Goal: Task Accomplishment & Management: Manage account settings

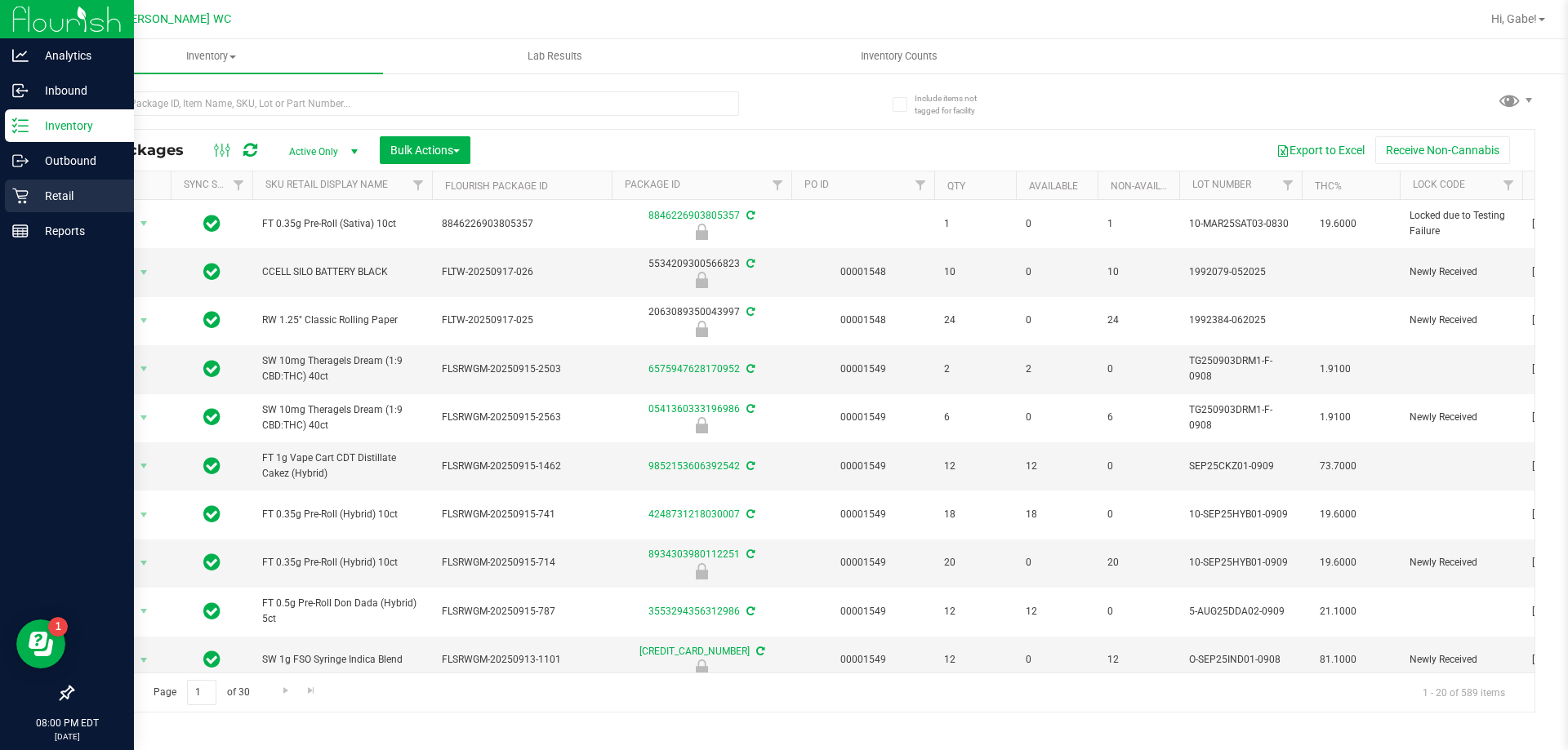
click at [84, 203] on p "Retail" at bounding box center [78, 196] width 98 height 20
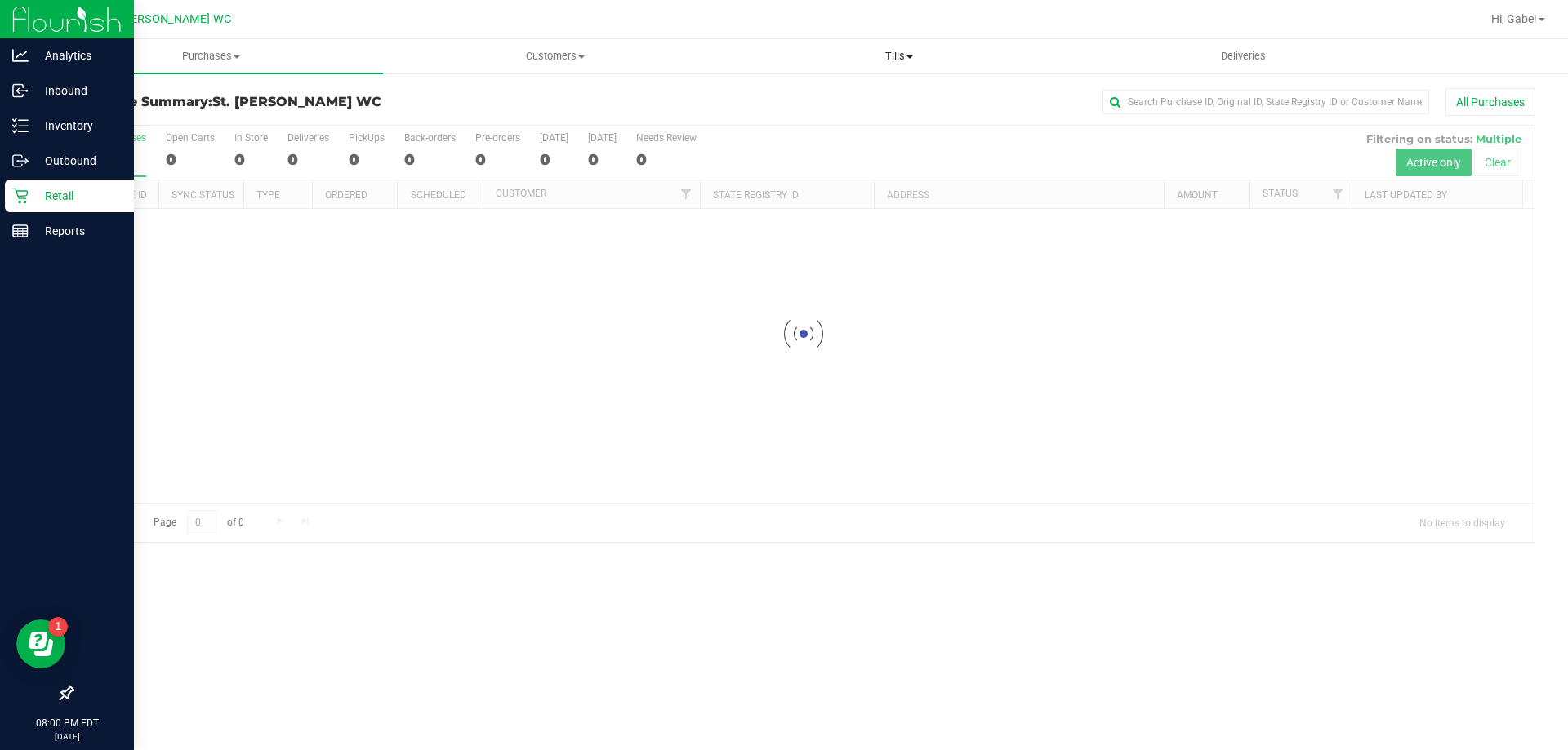
click at [888, 45] on uib-tab-heading "Tills Manage tills Reconcile e-payments" at bounding box center [899, 56] width 342 height 33
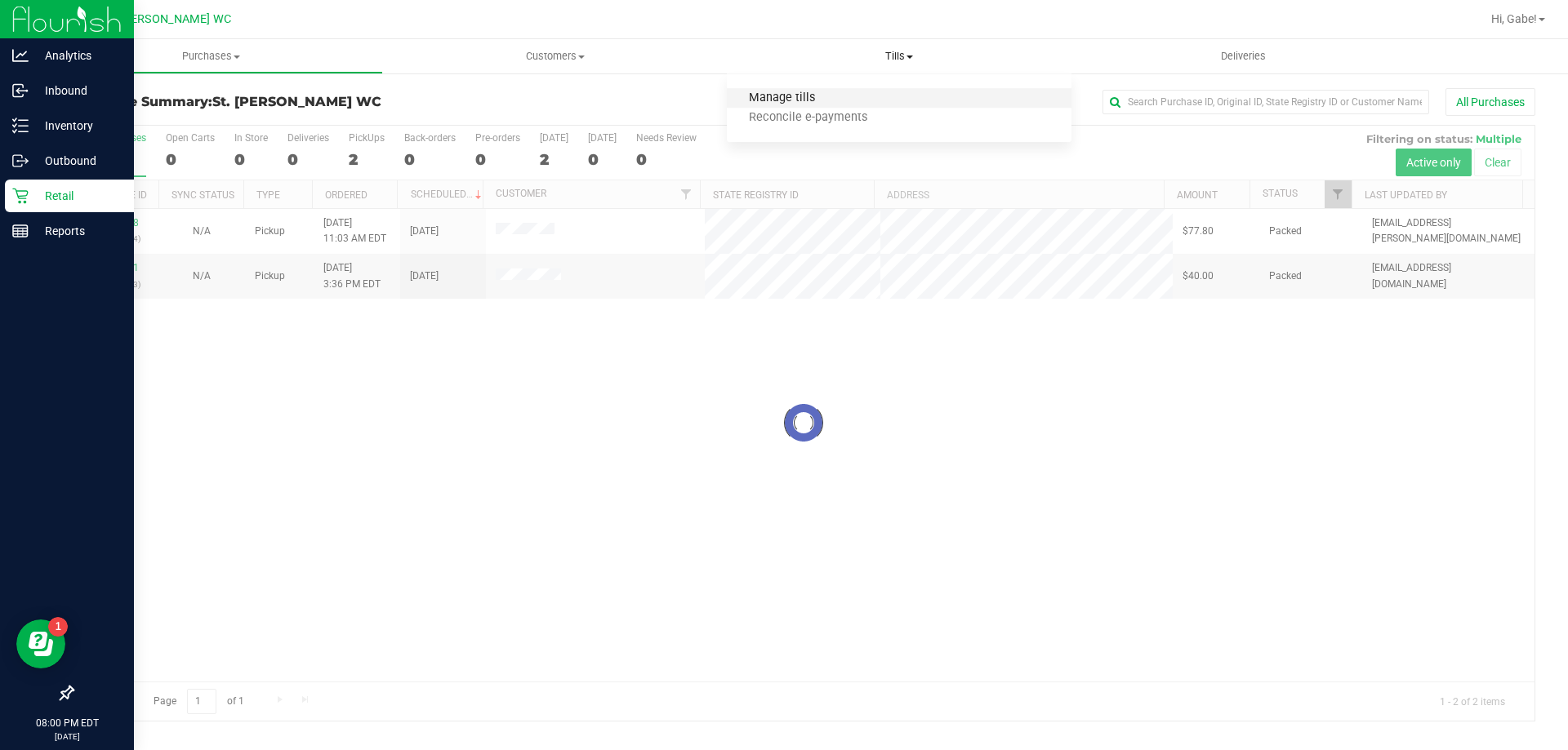
click at [789, 99] on span "Manage tills" at bounding box center [782, 98] width 111 height 14
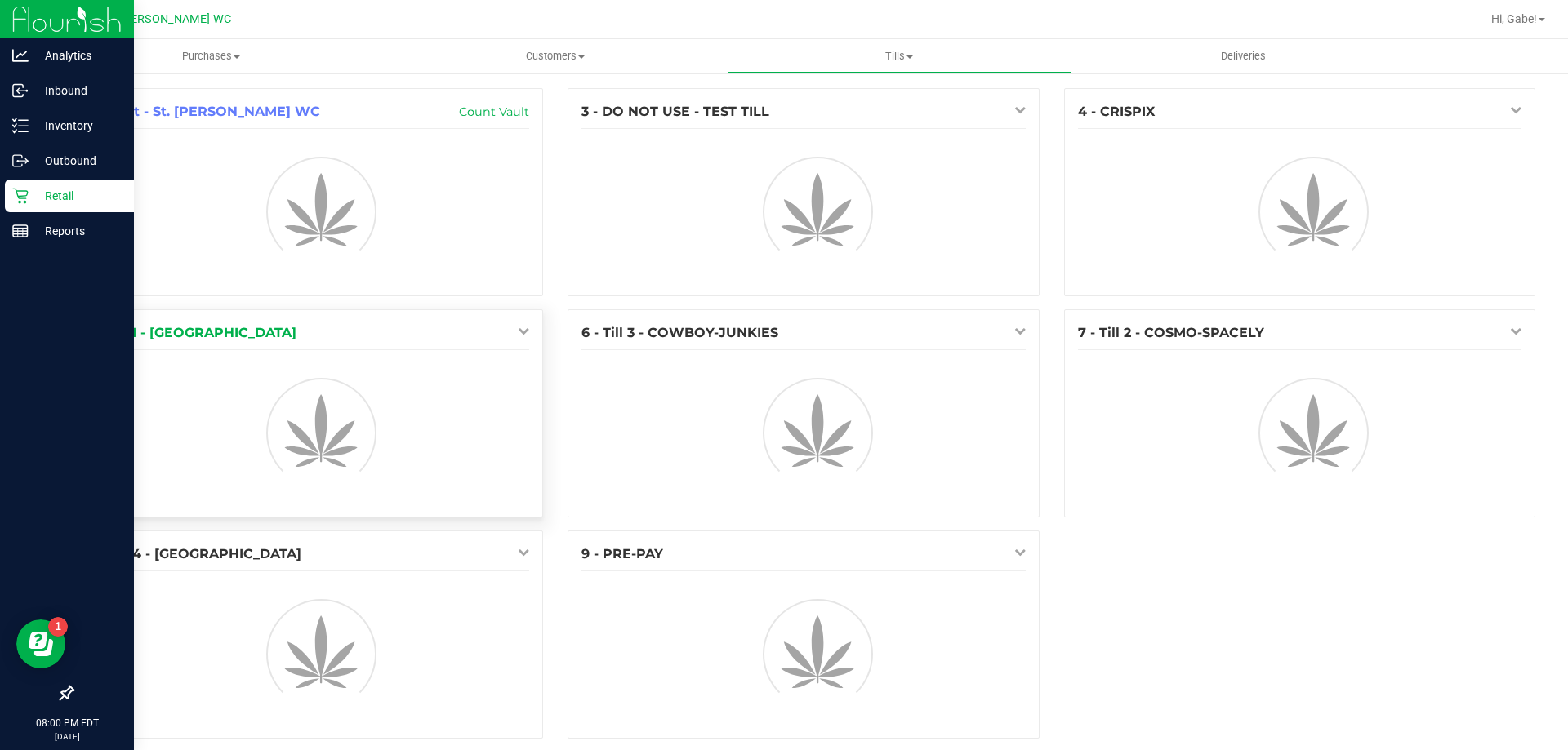
click at [510, 329] on link at bounding box center [519, 331] width 19 height 13
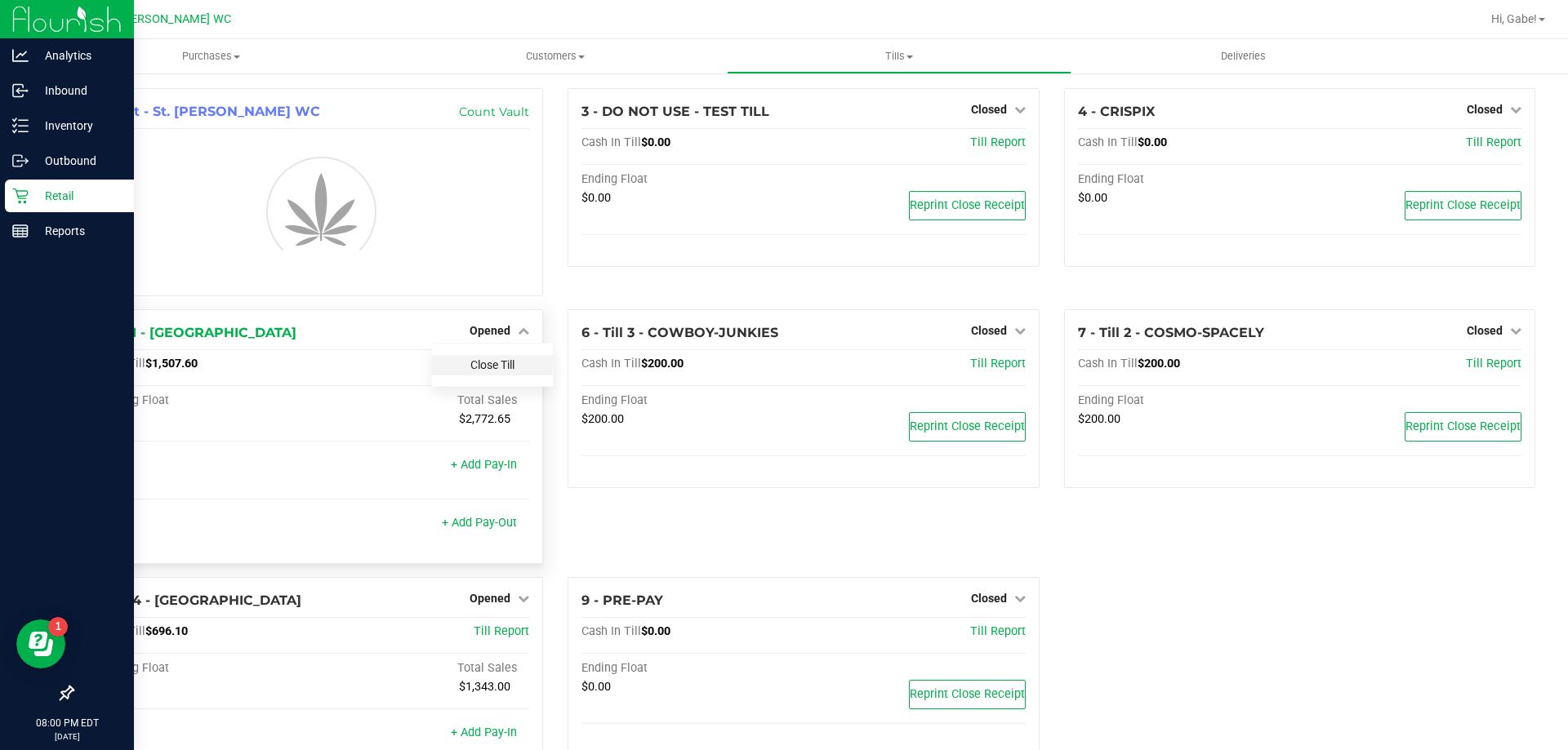
click at [506, 364] on link "Close Till" at bounding box center [492, 365] width 44 height 13
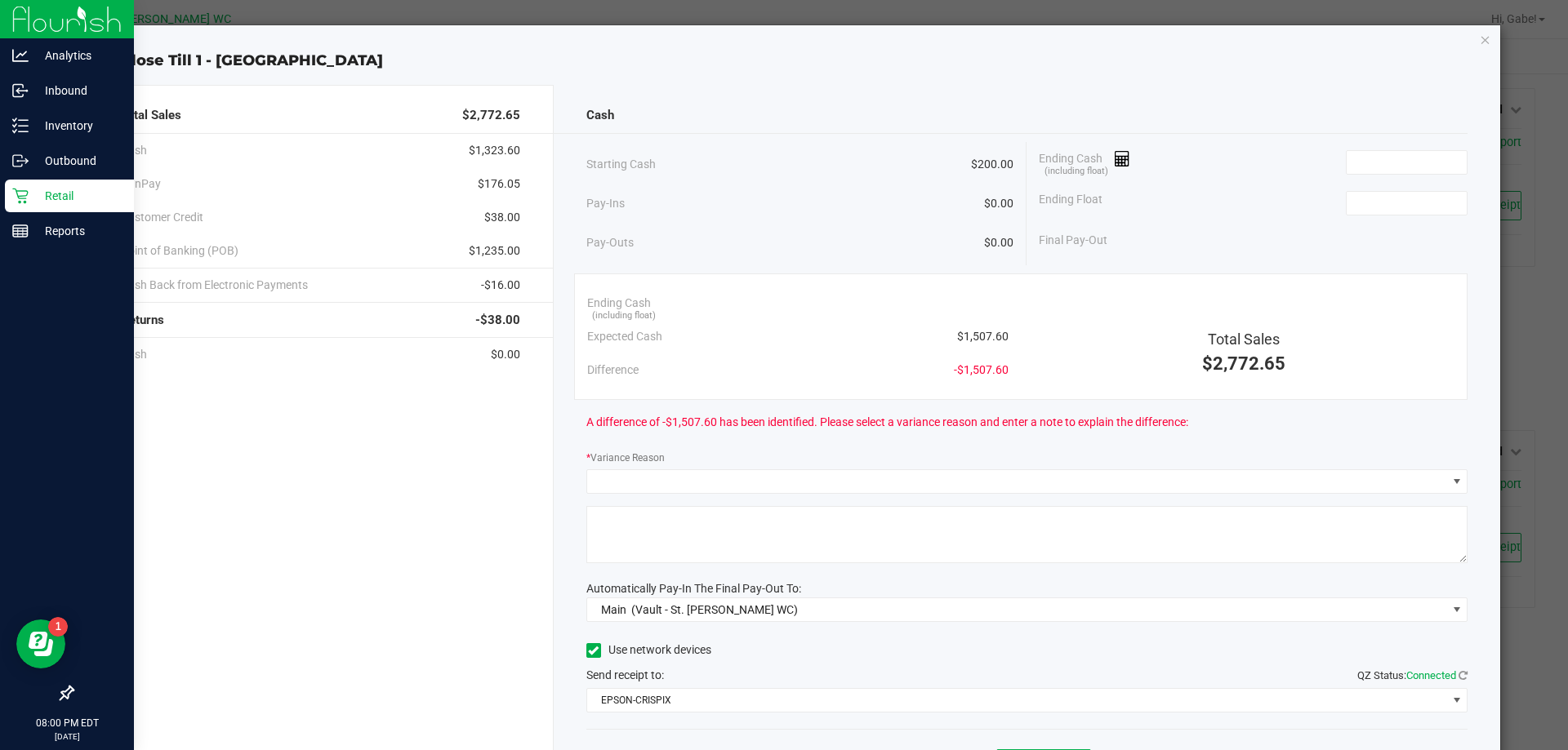
click at [1480, 39] on icon "button" at bounding box center [1485, 39] width 11 height 20
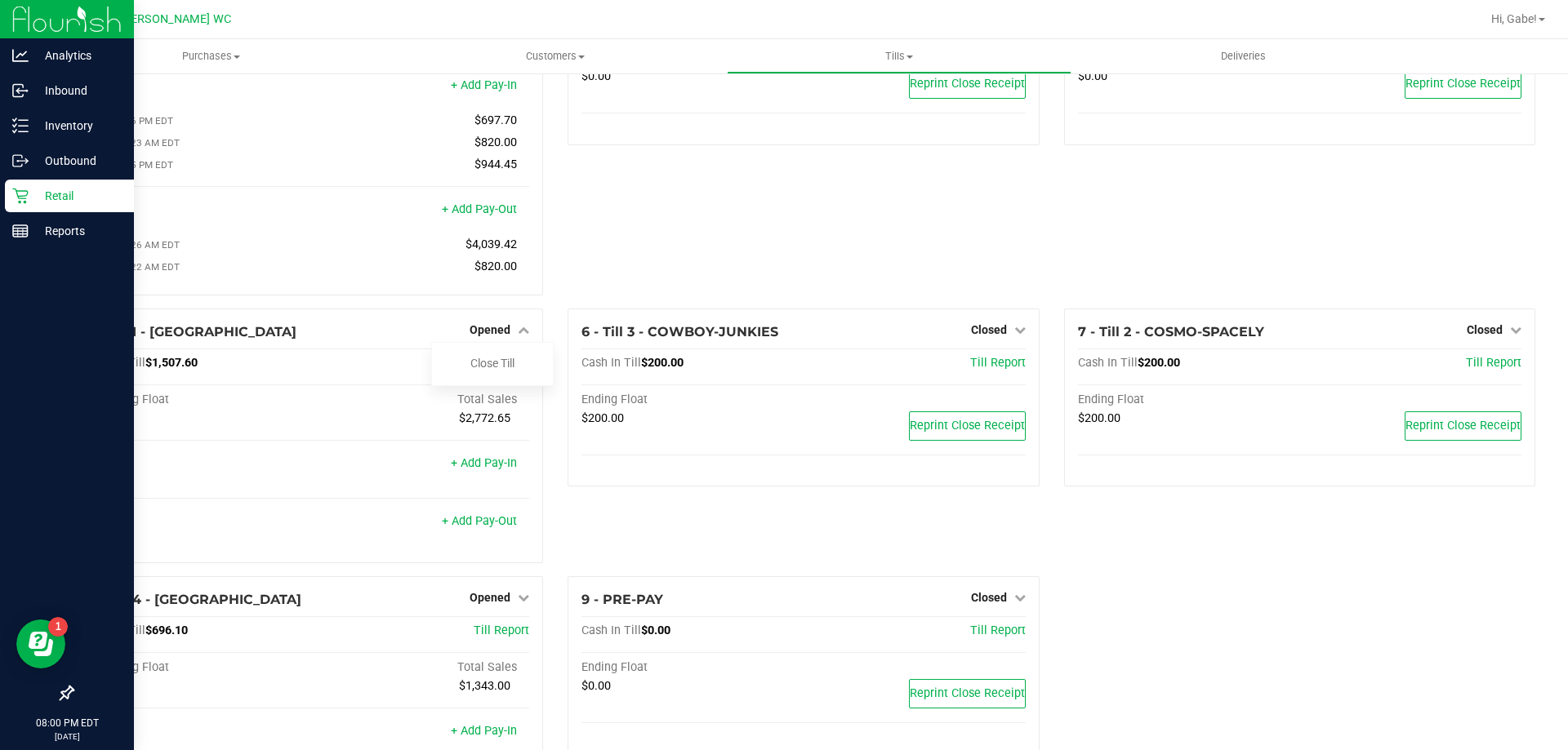
scroll to position [237, 0]
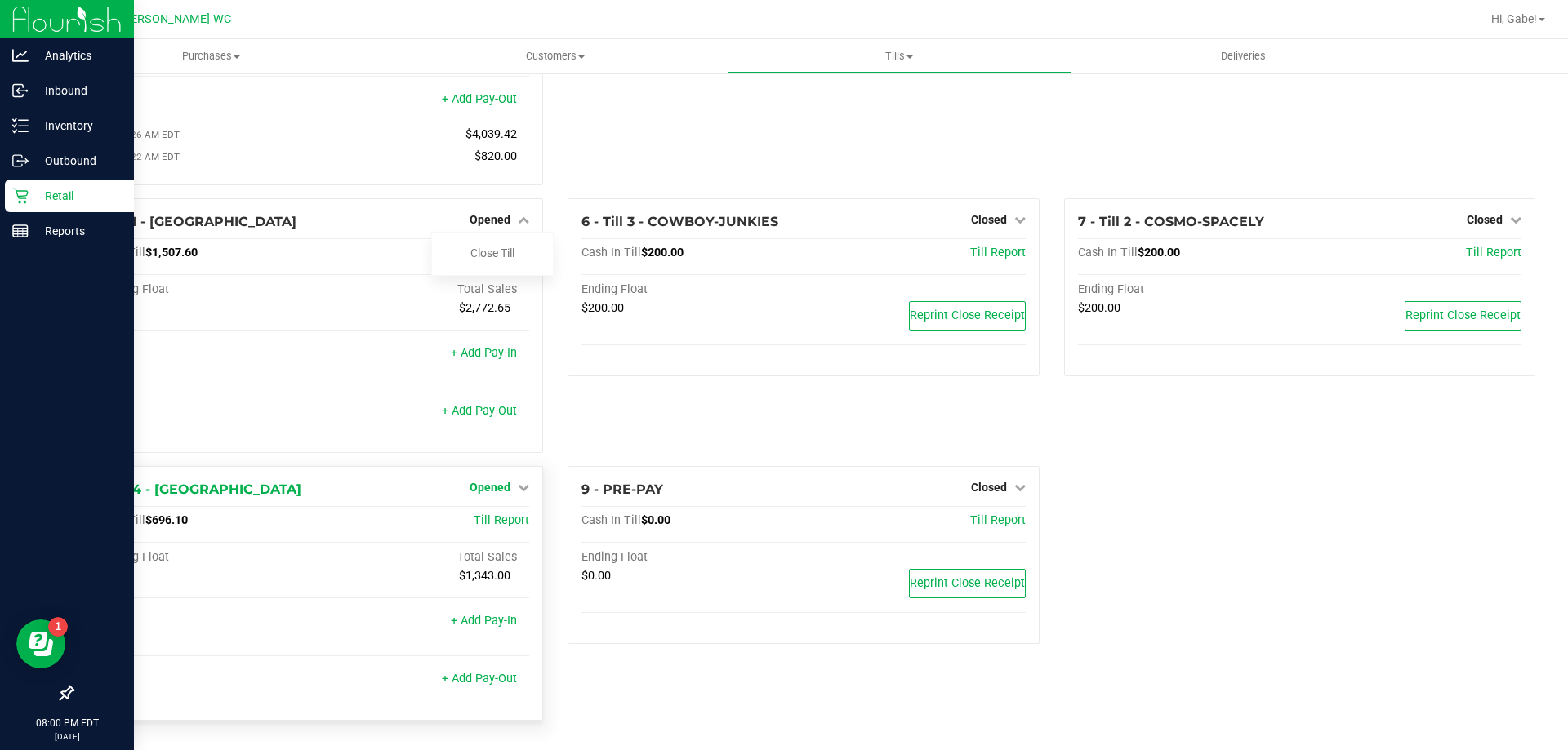
click at [476, 489] on span "Opened" at bounding box center [490, 487] width 41 height 13
click at [505, 524] on link "Close Till" at bounding box center [492, 521] width 44 height 13
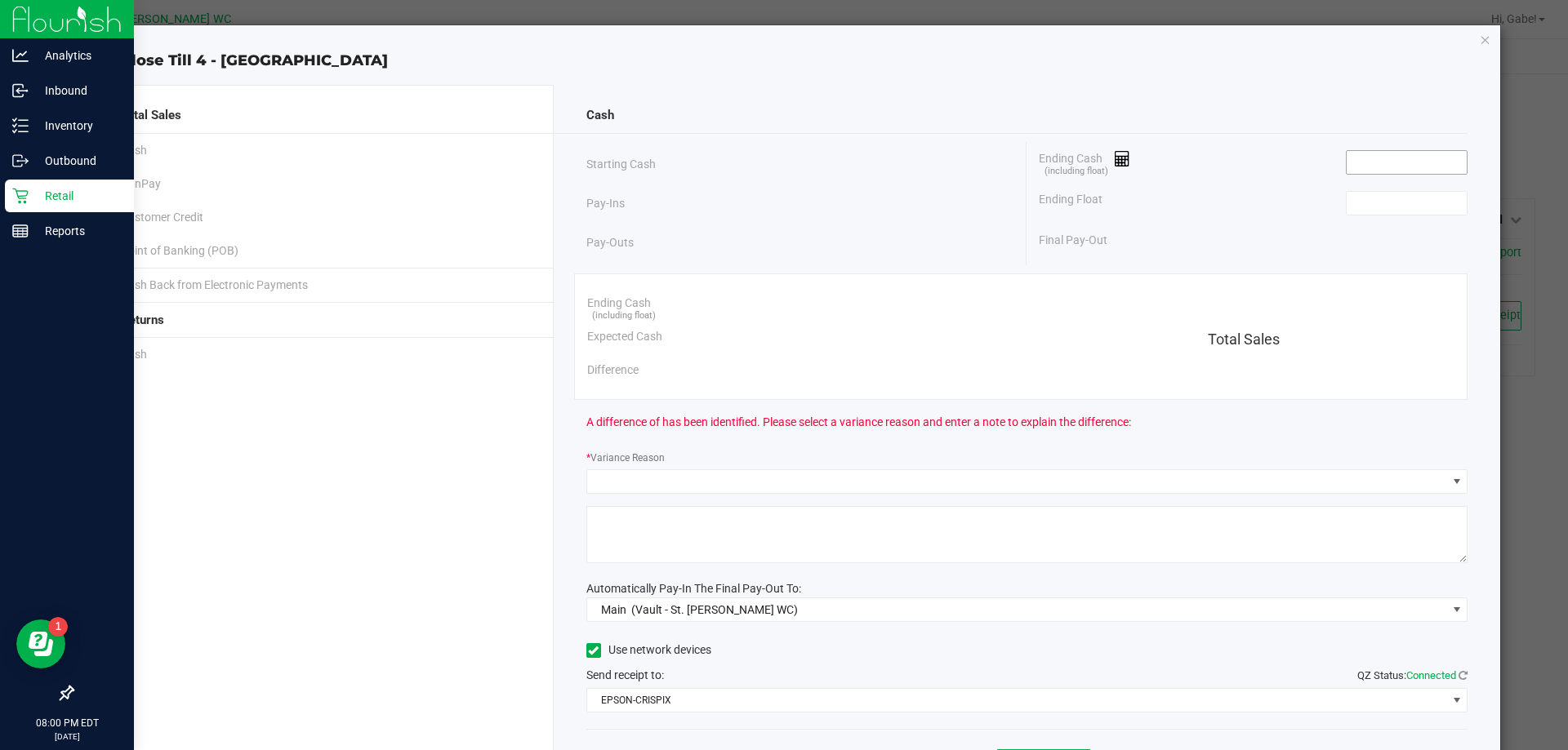
drag, startPoint x: 1310, startPoint y: 165, endPoint x: 1338, endPoint y: 165, distance: 28.0
click at [1333, 165] on div "Ending Cash (including float)" at bounding box center [1253, 162] width 428 height 41
click at [1347, 165] on input at bounding box center [1407, 162] width 120 height 23
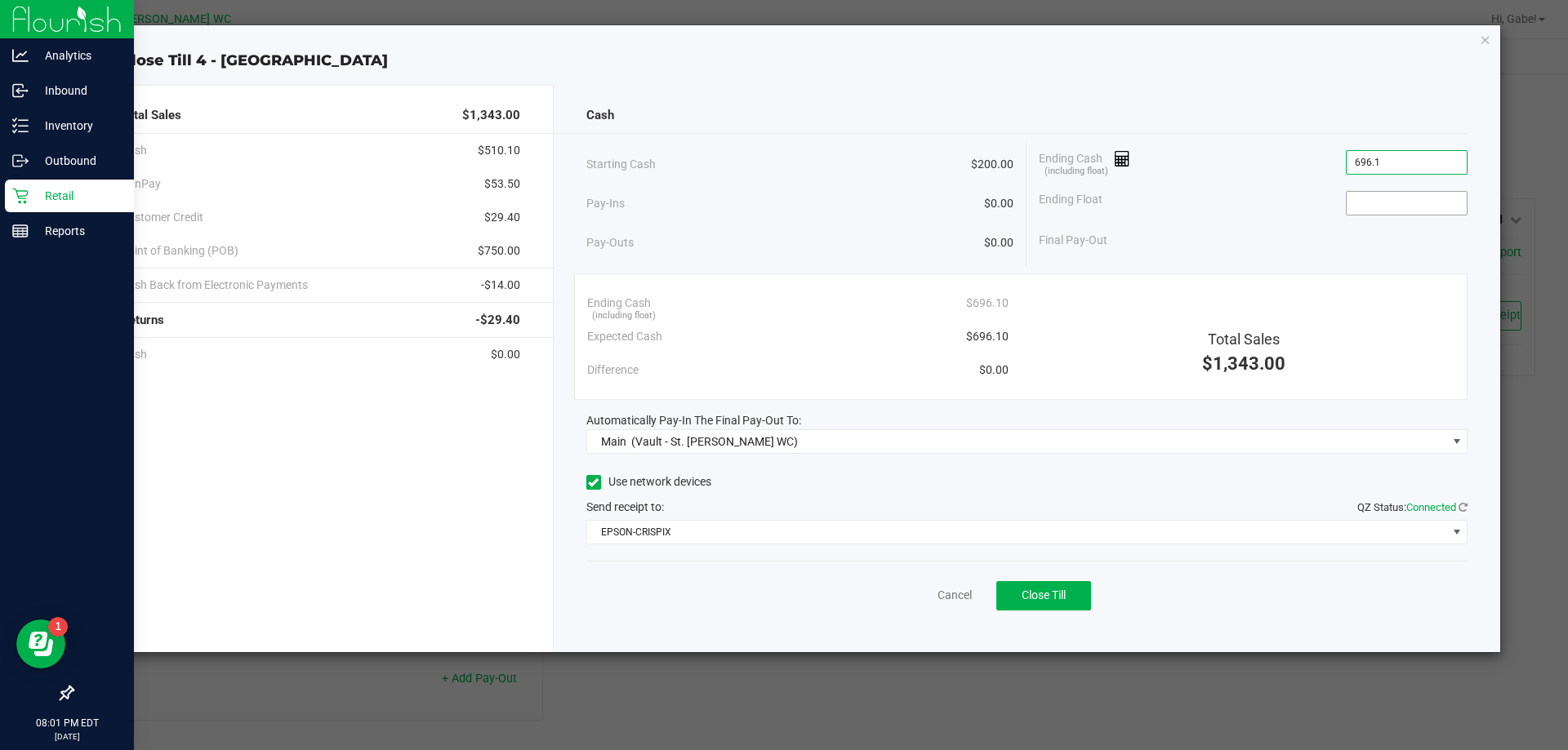
type input "$696.10"
click at [1444, 201] on input at bounding box center [1407, 203] width 120 height 23
type input "$200.00"
click at [1066, 593] on span "Close Till" at bounding box center [1044, 595] width 44 height 13
click at [934, 599] on link "Dismiss" at bounding box center [919, 595] width 39 height 17
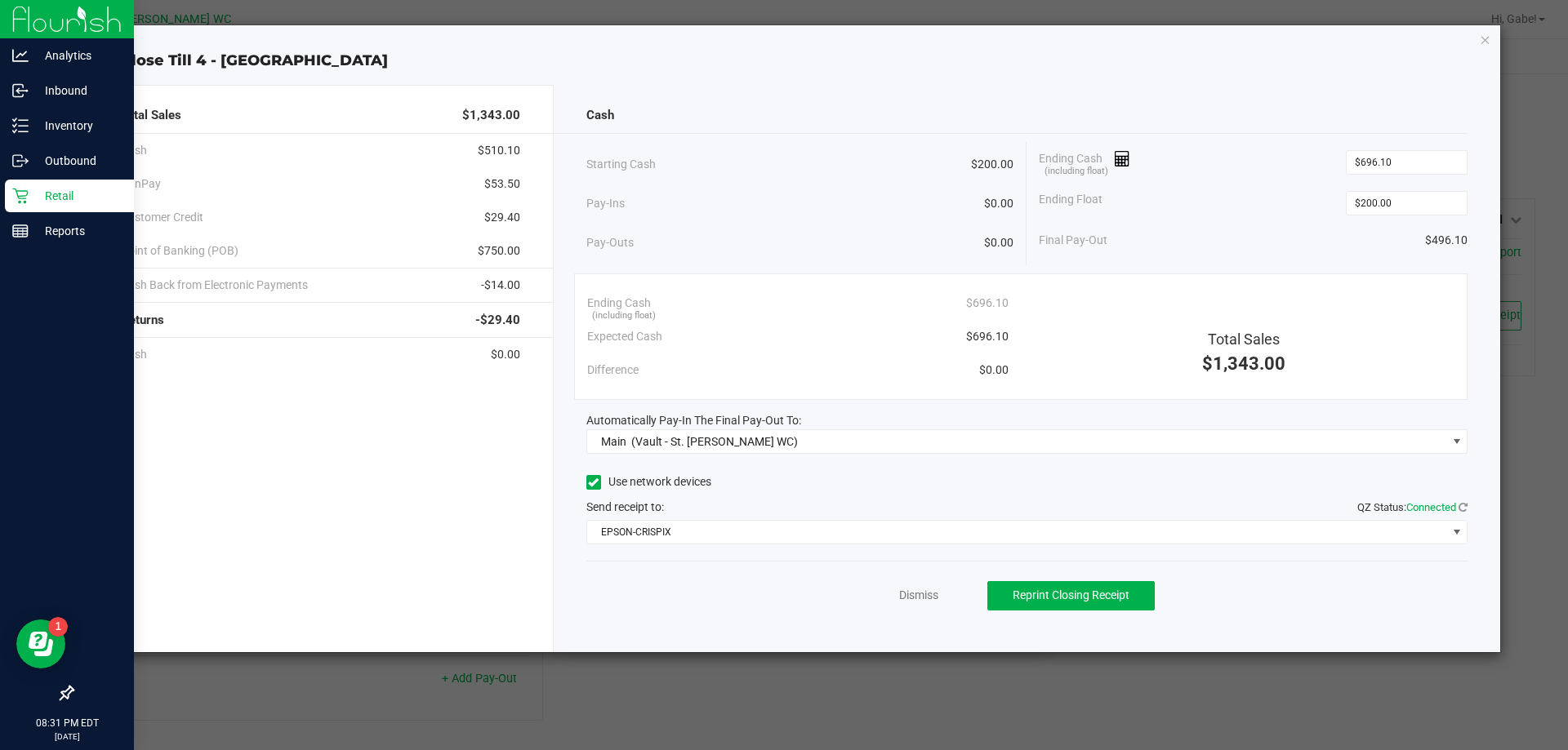
scroll to position [160, 0]
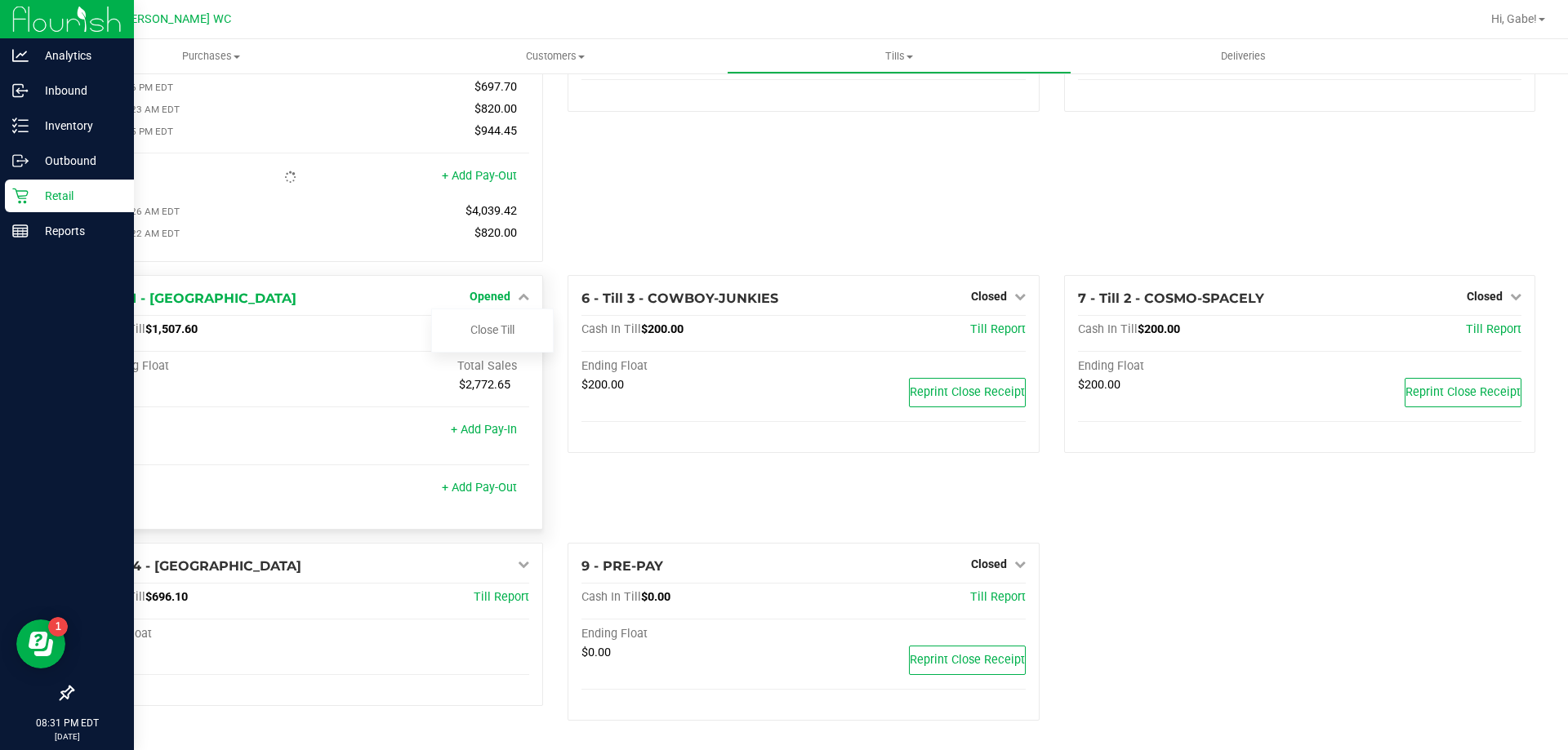
click at [505, 294] on span "Opened" at bounding box center [490, 296] width 41 height 13
click at [504, 298] on span "Opened" at bounding box center [490, 296] width 41 height 13
click at [502, 335] on link "Close Till" at bounding box center [492, 330] width 44 height 13
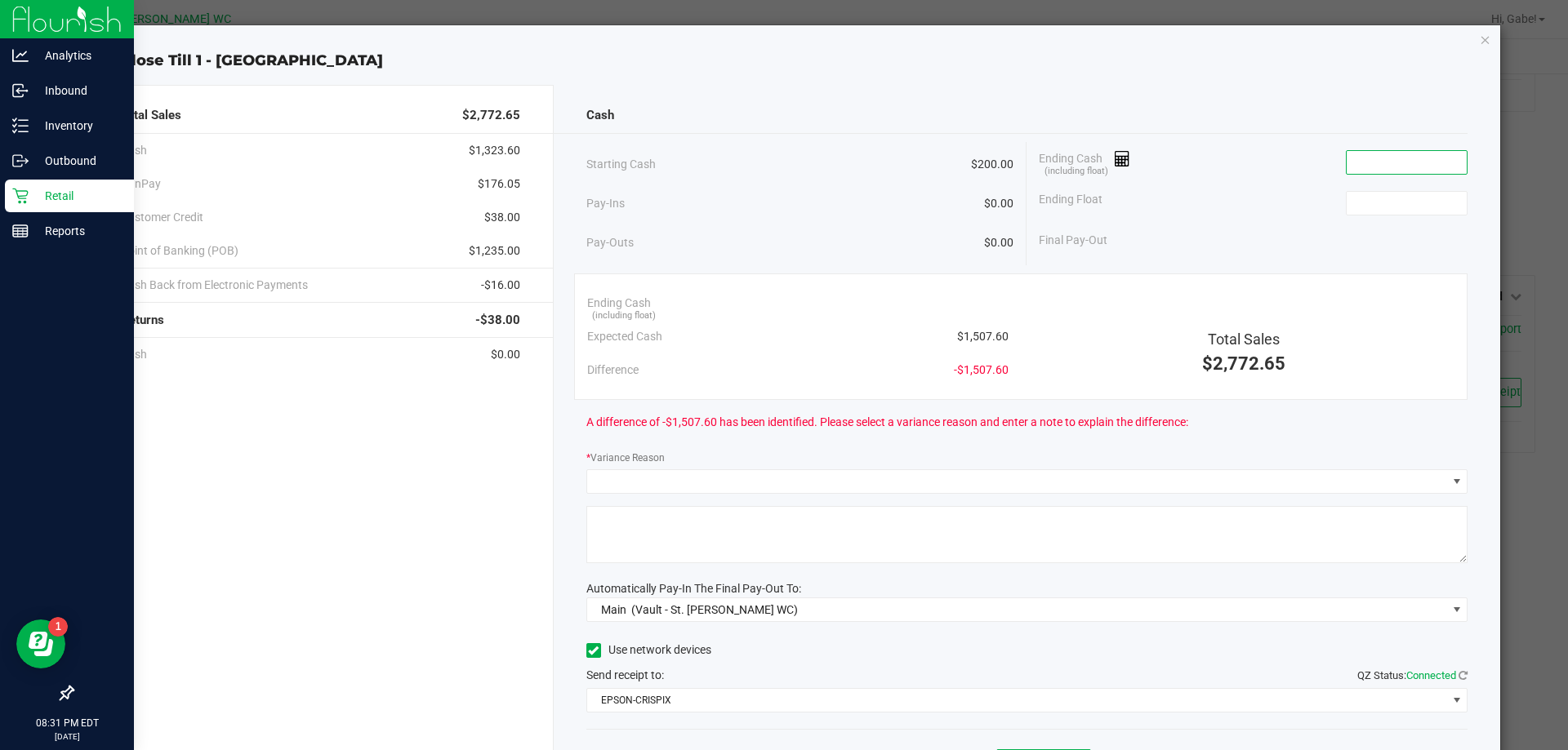
click at [1356, 169] on input at bounding box center [1407, 162] width 120 height 23
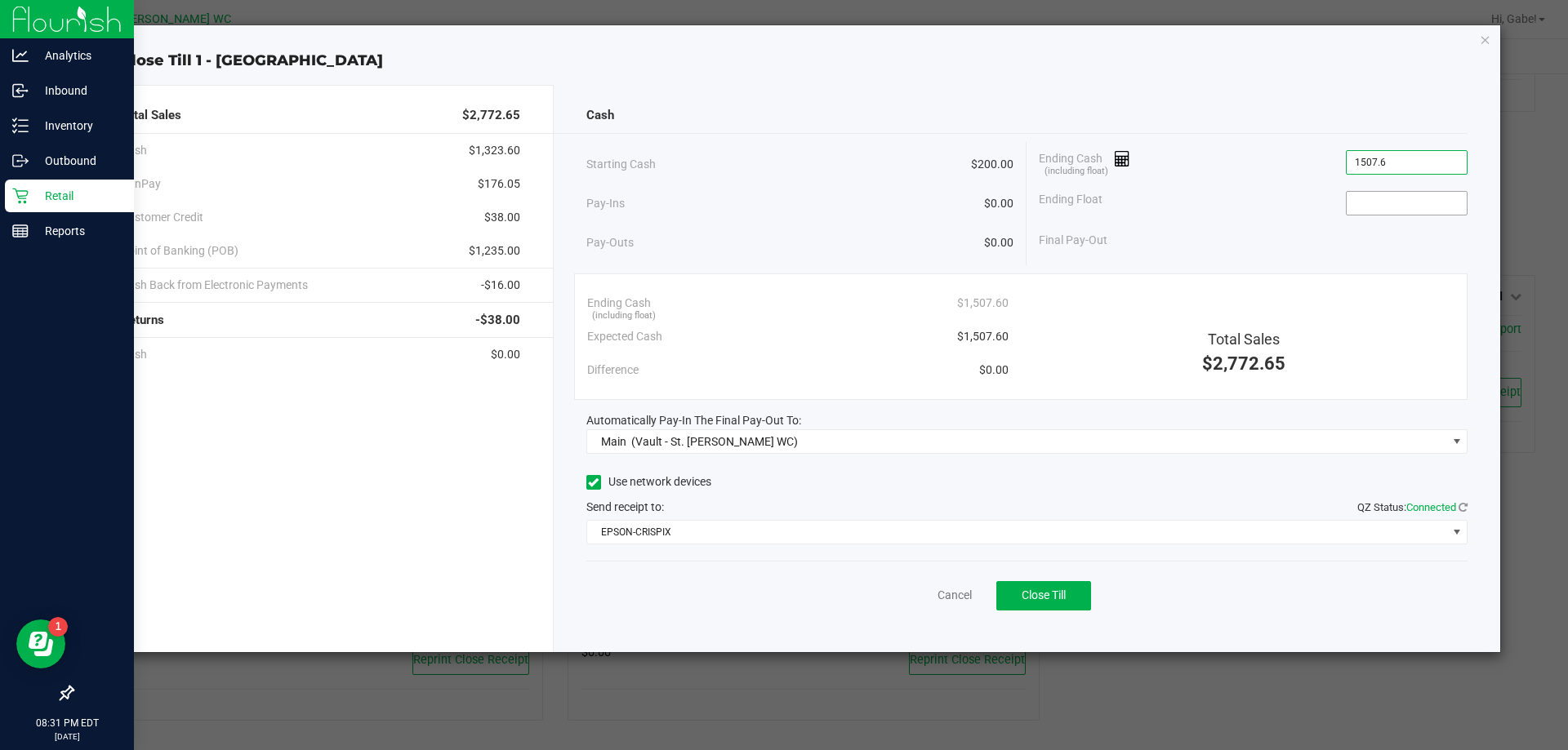
type input "$1,507.60"
click at [1394, 195] on input at bounding box center [1407, 203] width 120 height 23
type input "$200.00"
click at [1181, 146] on div "Ending Cash (including float) $1,507.60" at bounding box center [1253, 162] width 428 height 41
click at [1051, 589] on span "Close Till" at bounding box center [1044, 595] width 44 height 13
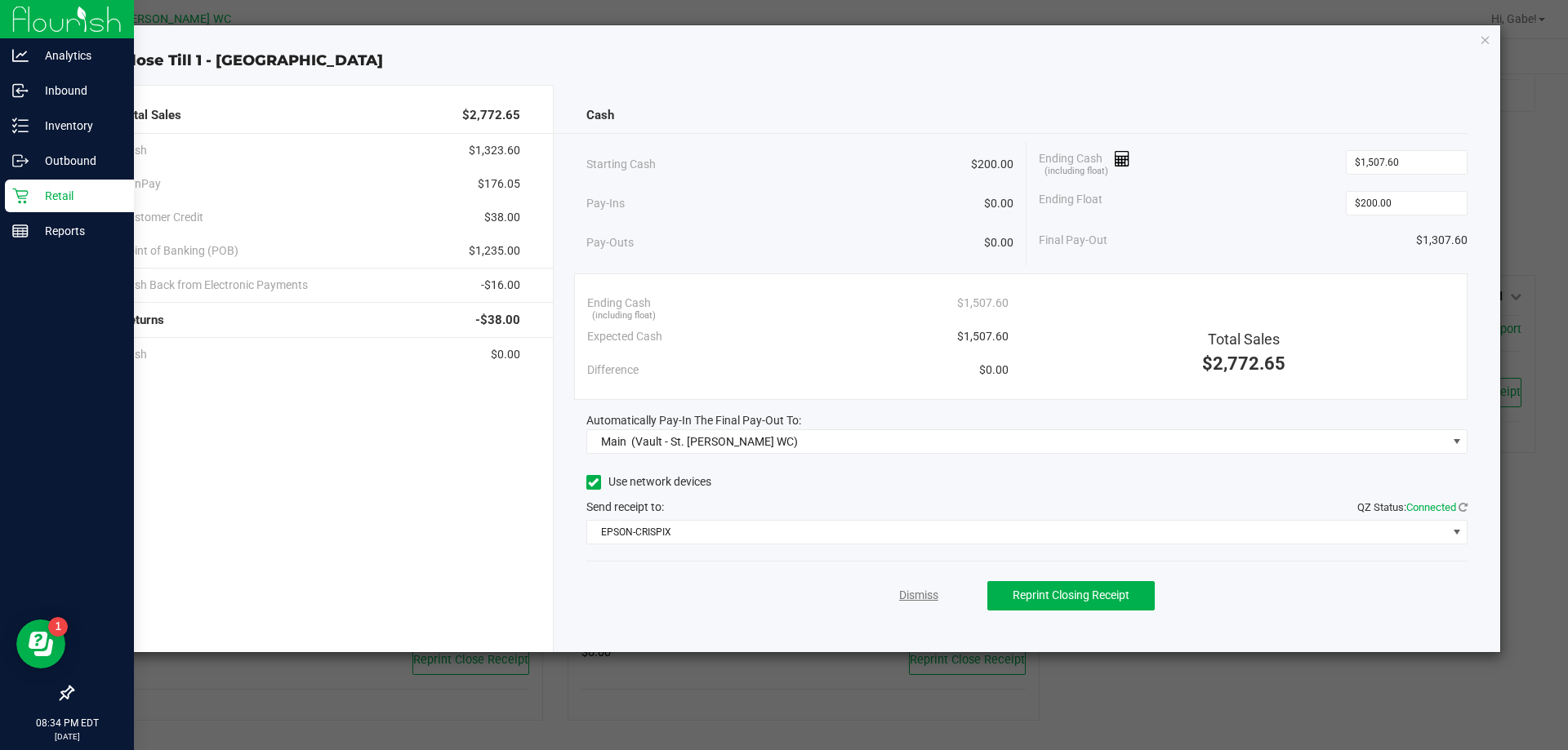
click at [922, 597] on link "Dismiss" at bounding box center [919, 595] width 39 height 17
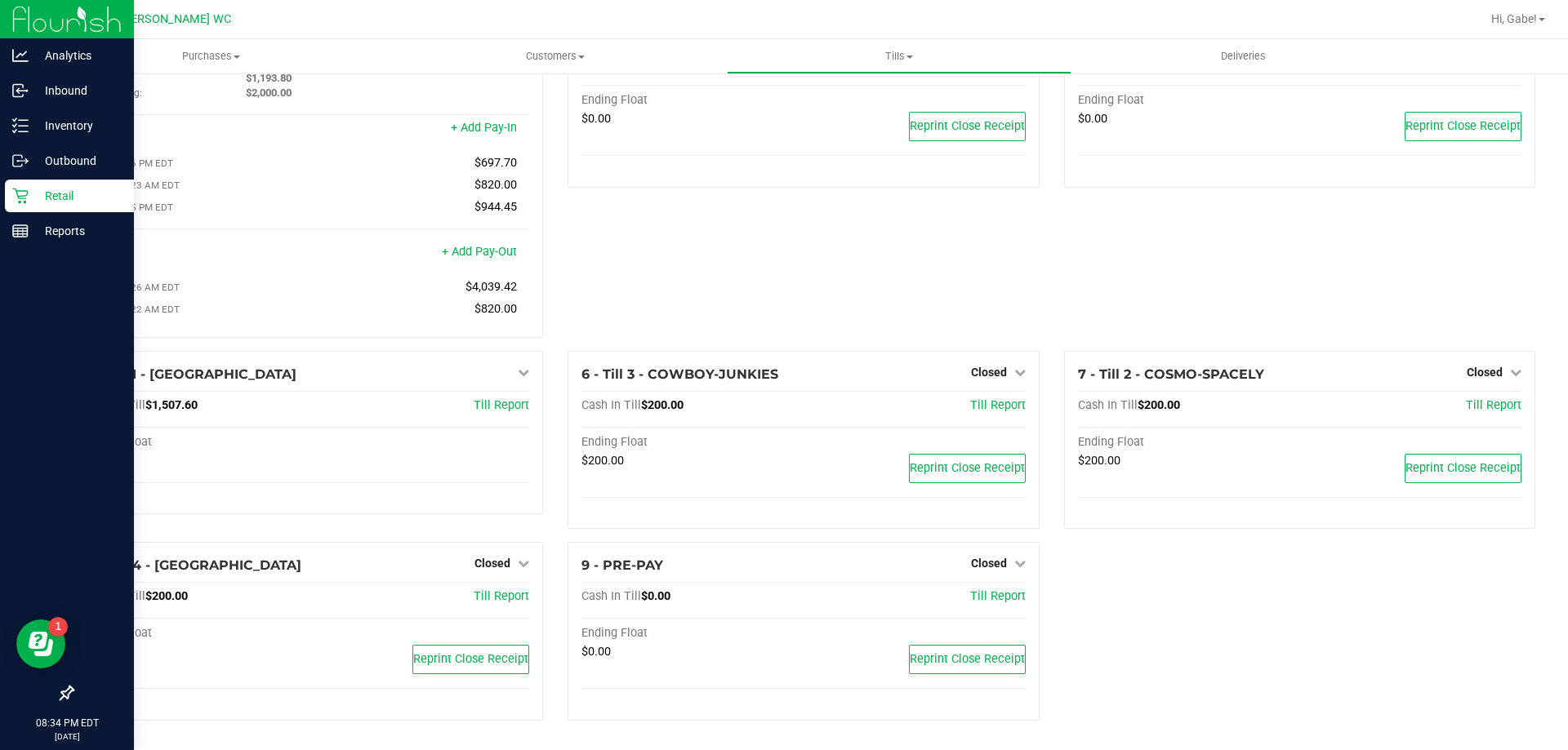
scroll to position [85, 0]
click at [887, 39] on link "Tills Manage tills Reconcile e-payments" at bounding box center [899, 56] width 344 height 34
click at [778, 98] on span "Manage tills" at bounding box center [782, 98] width 111 height 14
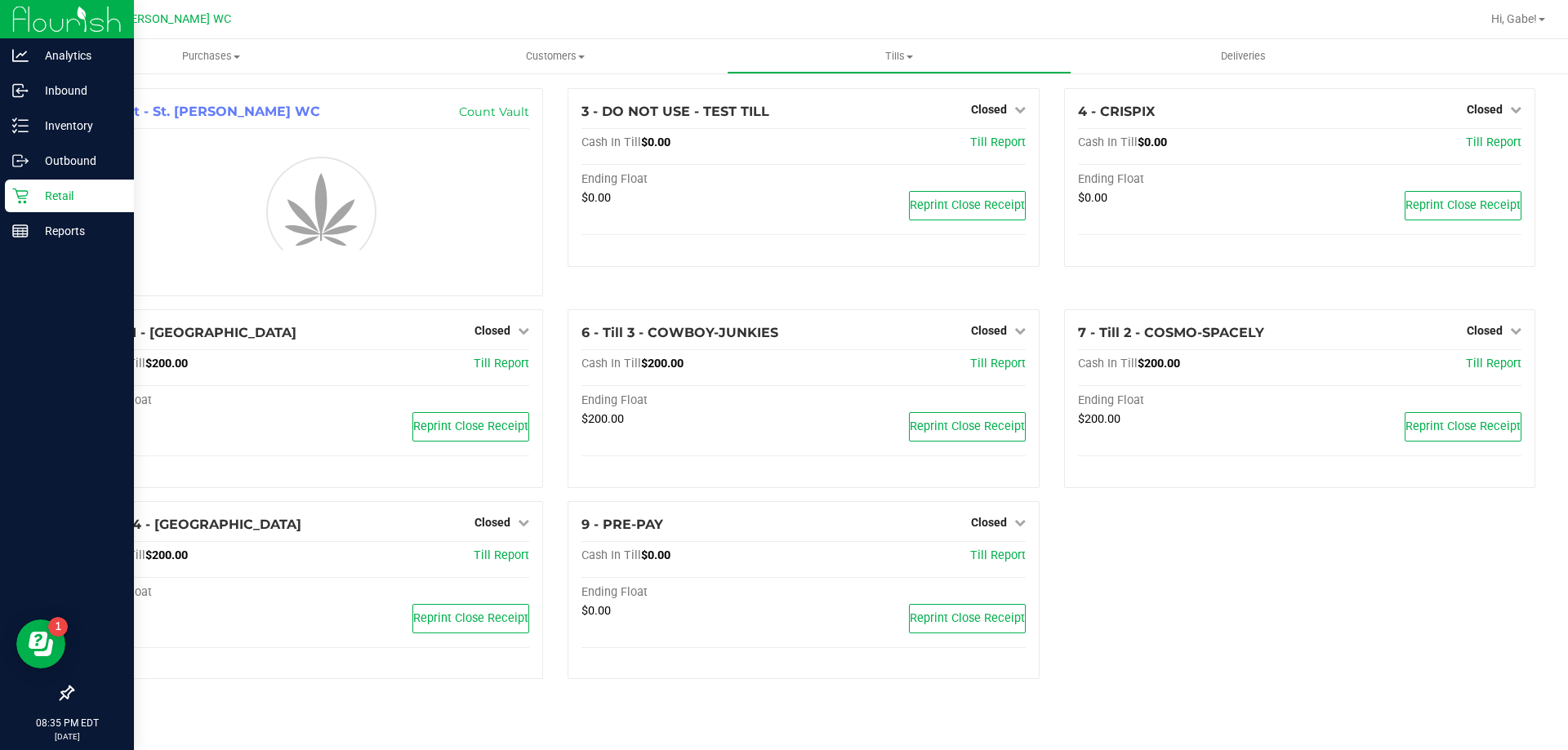
scroll to position [0, 0]
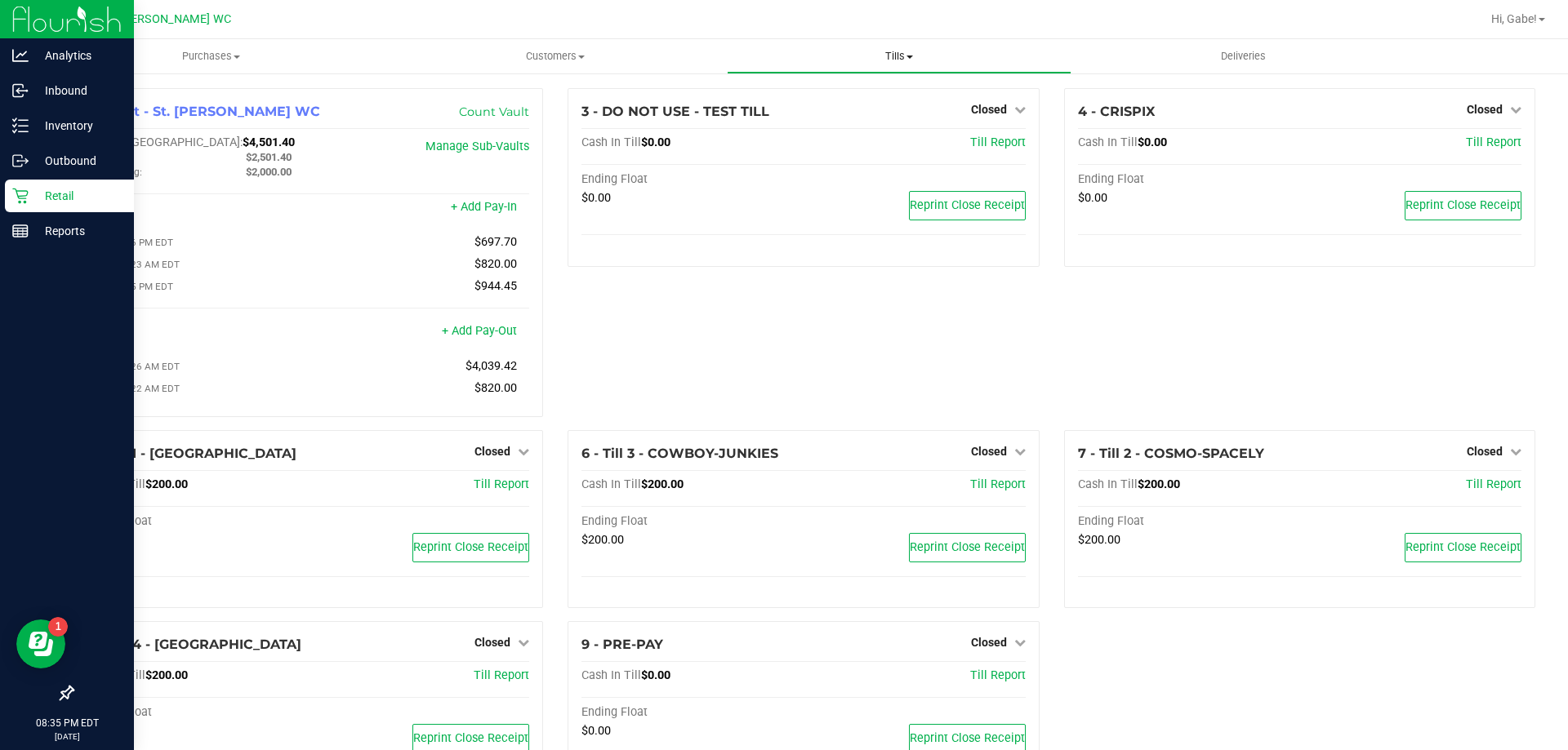
click at [892, 52] on span "Tills" at bounding box center [899, 56] width 342 height 15
click at [836, 118] on span "Reconcile e-payments" at bounding box center [808, 118] width 162 height 14
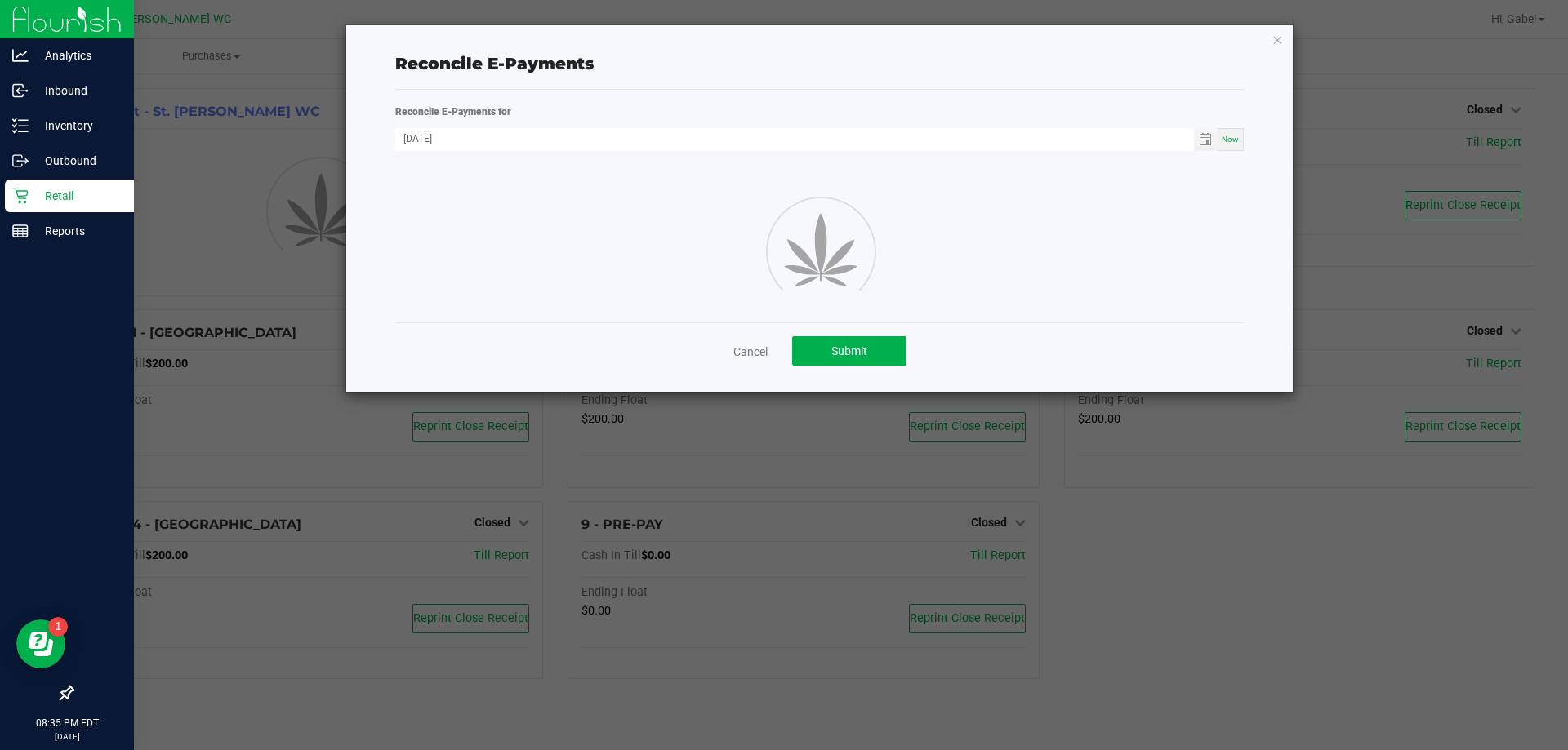
click at [736, 111] on div "Reconcile E-Payments for" at bounding box center [820, 111] width 873 height 17
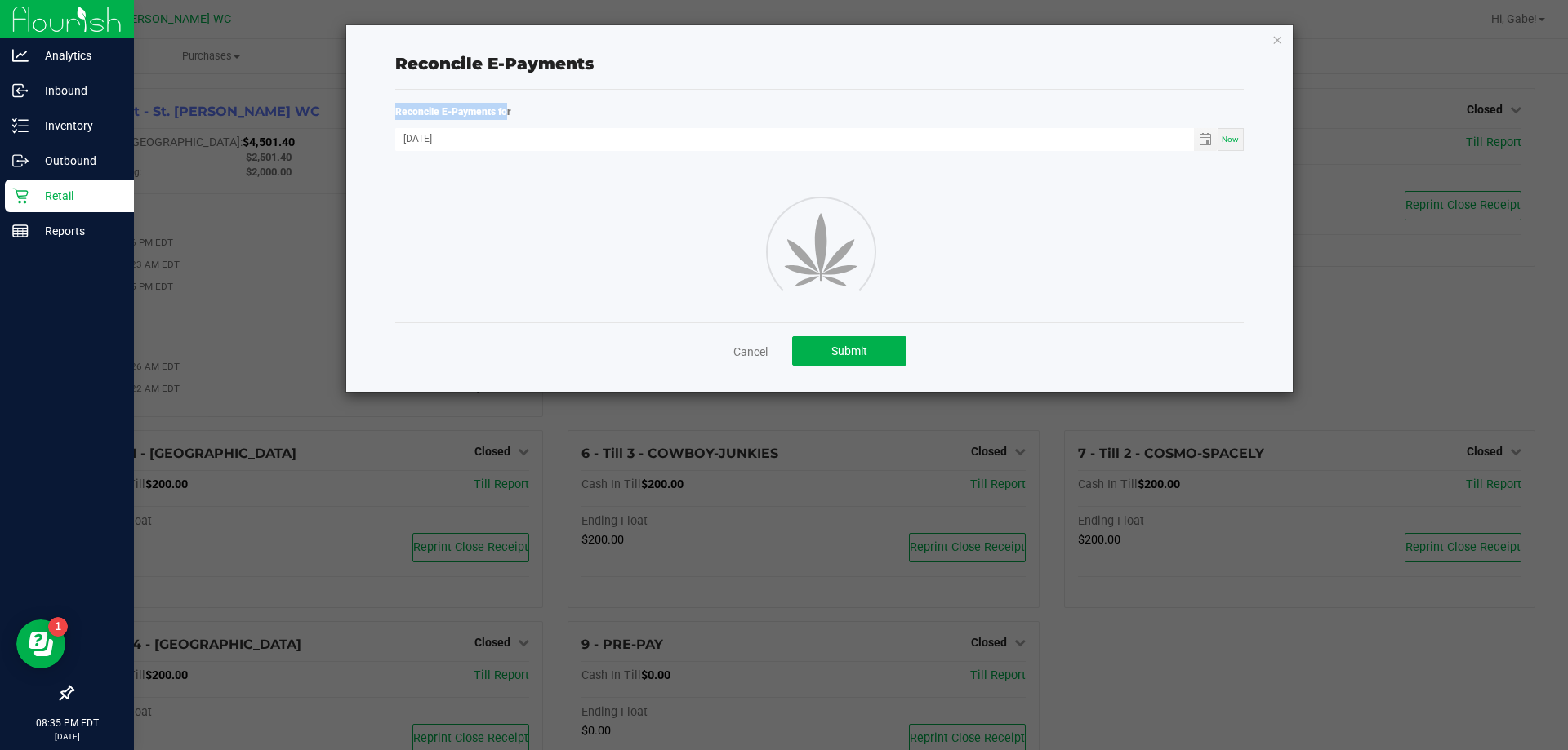
drag, startPoint x: 508, startPoint y: 112, endPoint x: 464, endPoint y: 97, distance: 46.5
click at [397, 111] on strong "Reconcile E-Payments for" at bounding box center [454, 112] width 116 height 11
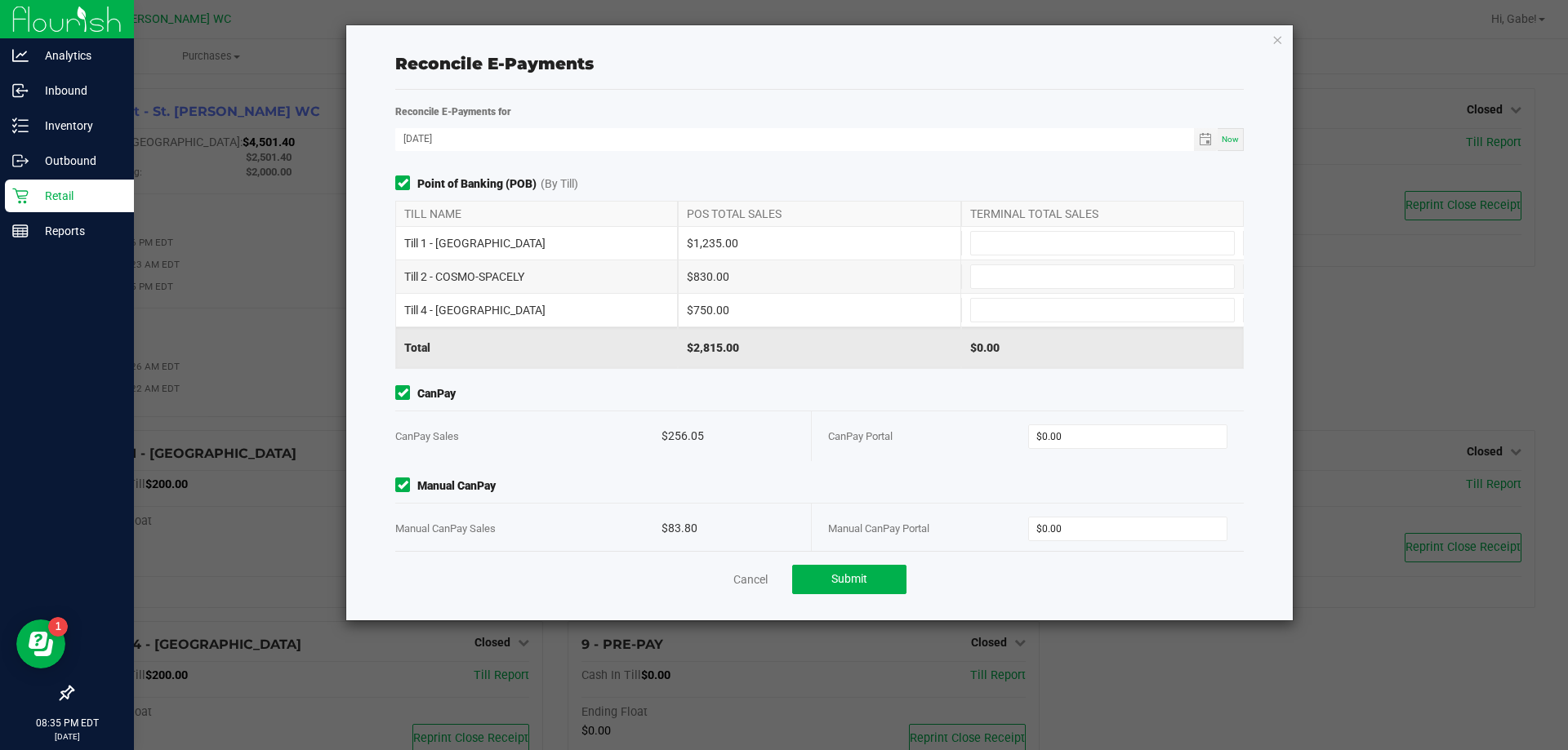
click at [578, 110] on div "Reconcile E-Payments for" at bounding box center [820, 111] width 873 height 17
click at [1004, 247] on input at bounding box center [1102, 243] width 263 height 23
click at [982, 241] on input at bounding box center [1102, 243] width 263 height 23
type input "$1,235.00"
click at [1035, 269] on input at bounding box center [1102, 277] width 263 height 23
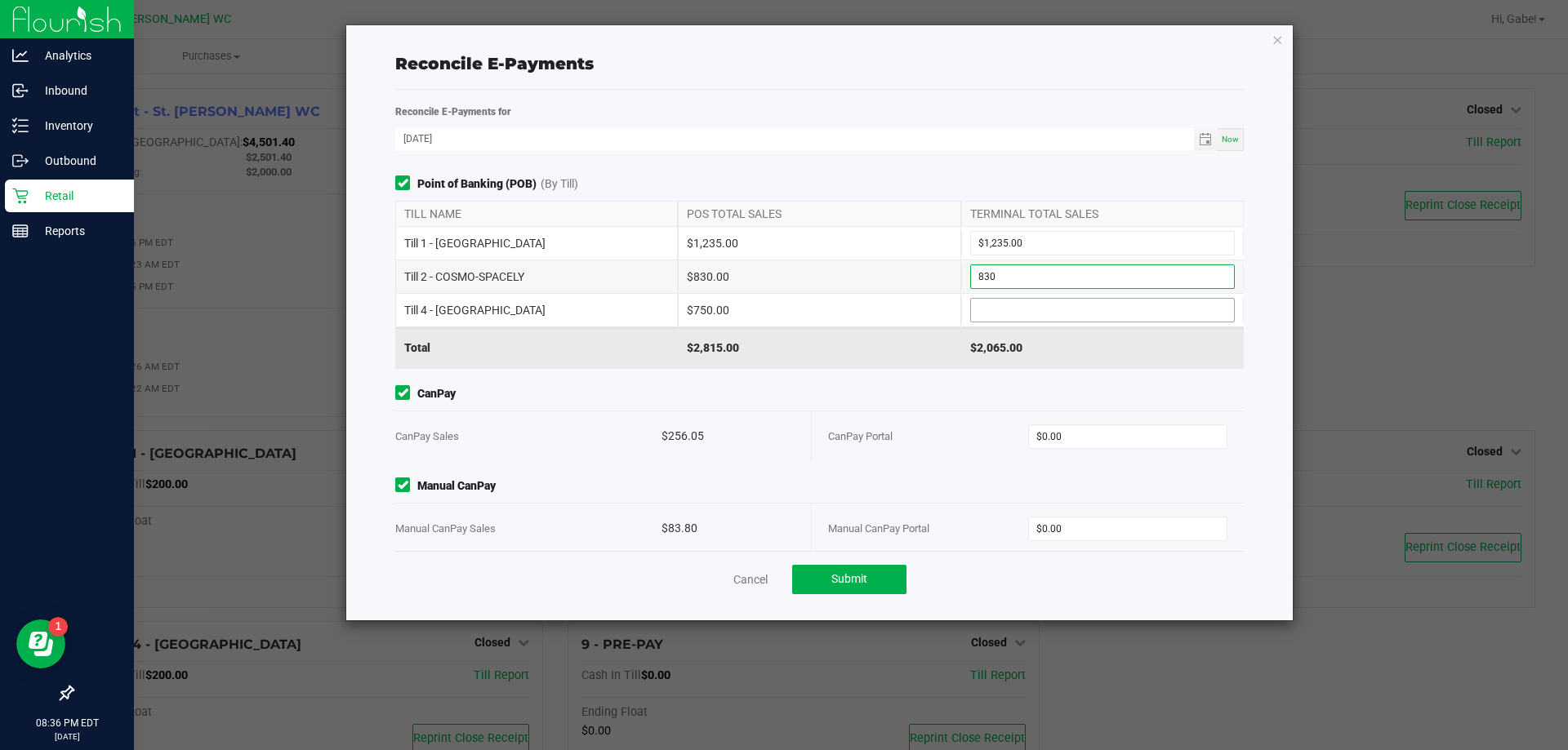
type input "$830.00"
click at [1034, 310] on input at bounding box center [1102, 310] width 263 height 23
type input "$750.00"
click at [1094, 436] on input "0" at bounding box center [1128, 436] width 198 height 23
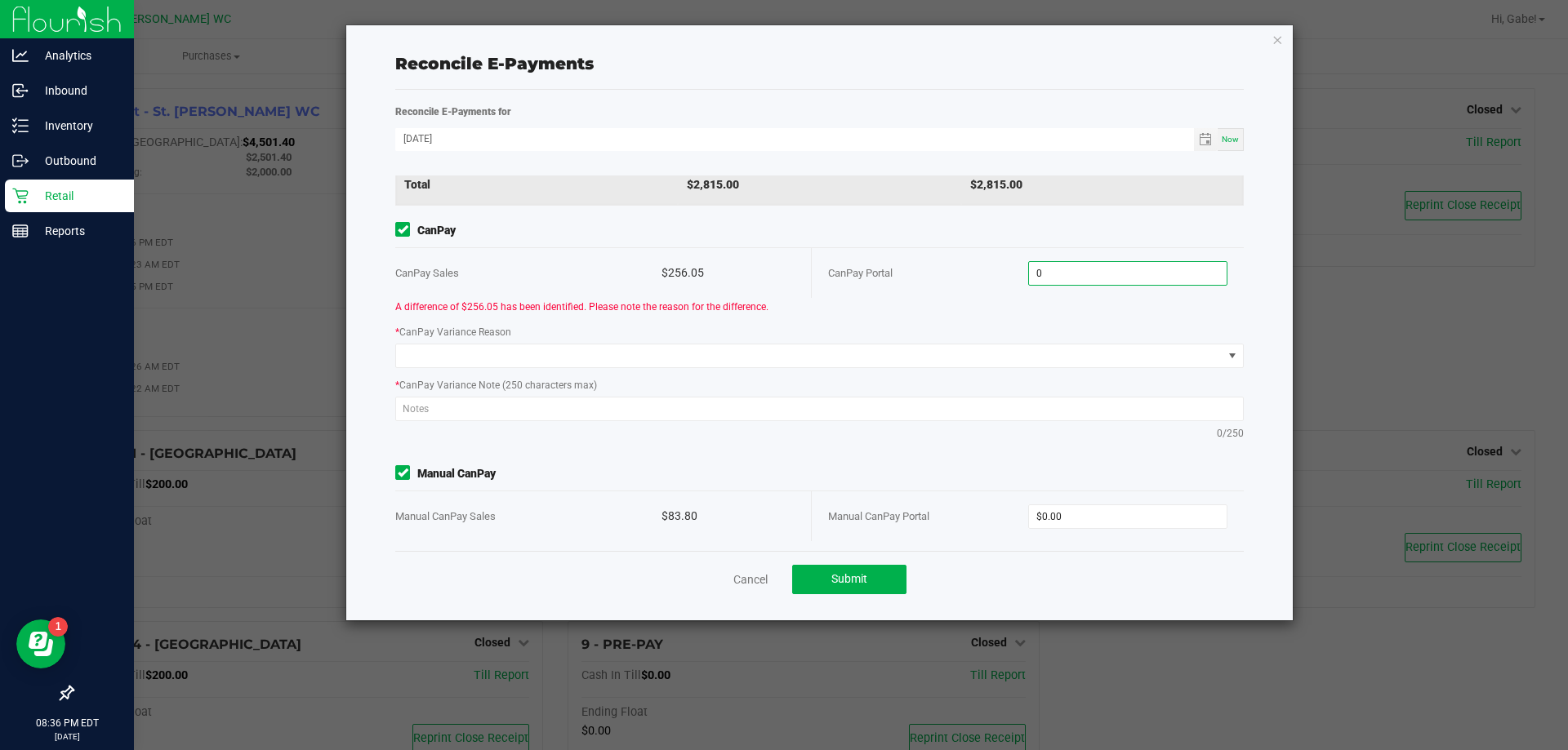
click at [1054, 273] on input "0" at bounding box center [1128, 273] width 198 height 23
paste input "256.05"
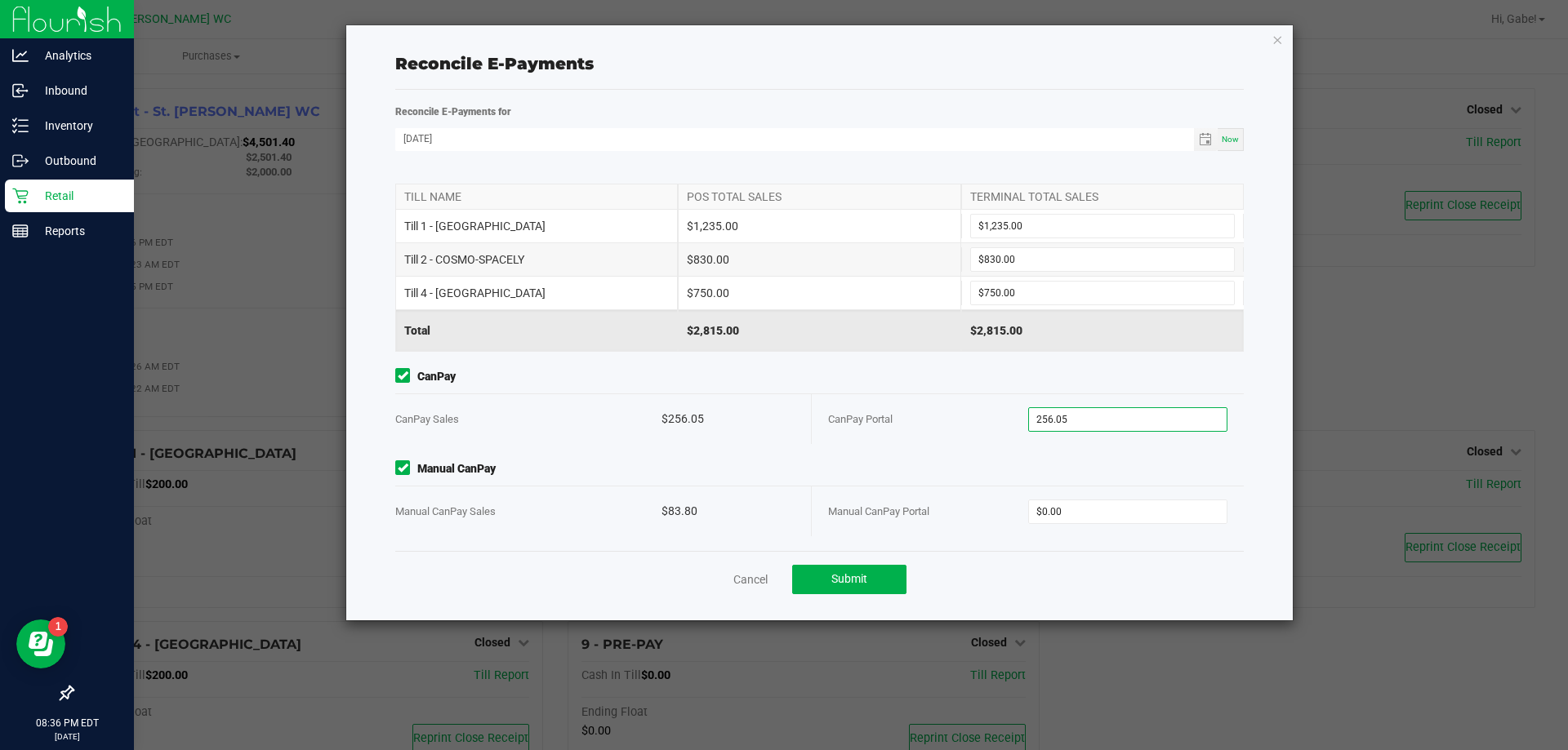
type input "$256.05"
click at [918, 418] on div "CanPay Portal" at bounding box center [928, 419] width 200 height 50
drag, startPoint x: 1058, startPoint y: 519, endPoint x: 1067, endPoint y: 377, distance: 142.3
click at [1058, 518] on input "0" at bounding box center [1128, 512] width 198 height 23
click at [1101, 506] on input "0" at bounding box center [1128, 512] width 198 height 23
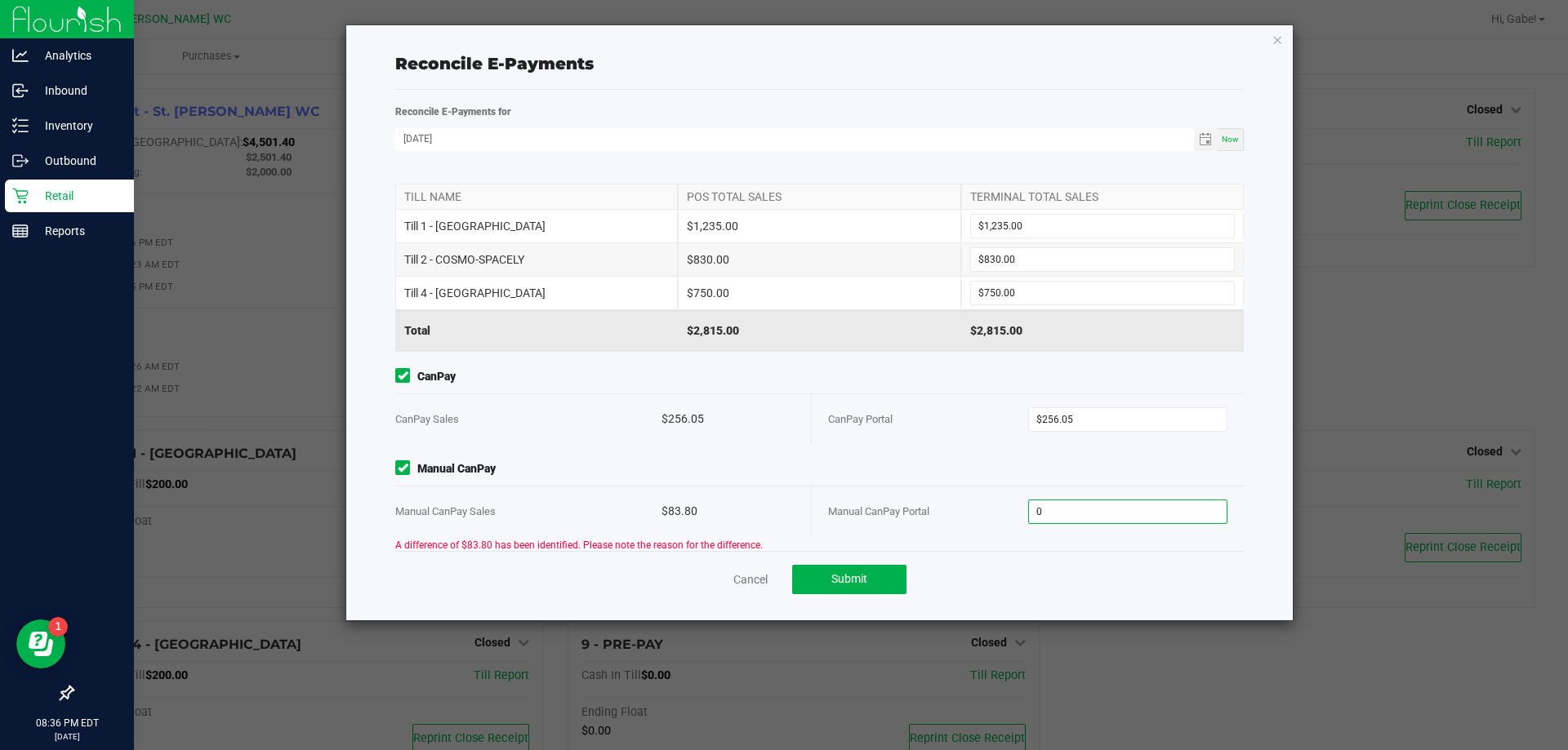
paste input "83.8"
type input "$83.80"
click at [958, 463] on span "Manual CanPay" at bounding box center [820, 468] width 849 height 17
click at [865, 579] on span "Submit" at bounding box center [850, 579] width 36 height 13
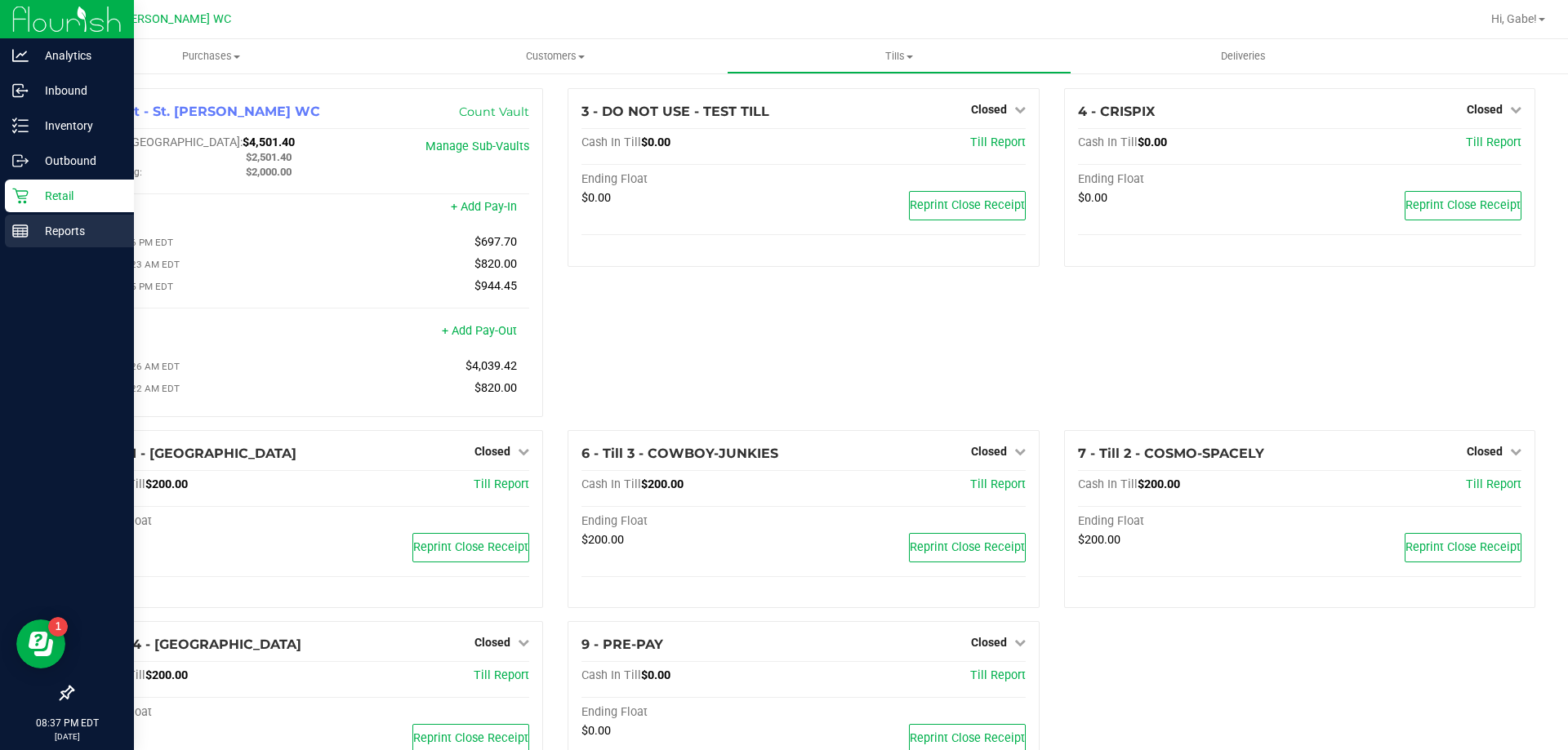
click at [66, 235] on p "Reports" at bounding box center [78, 231] width 98 height 20
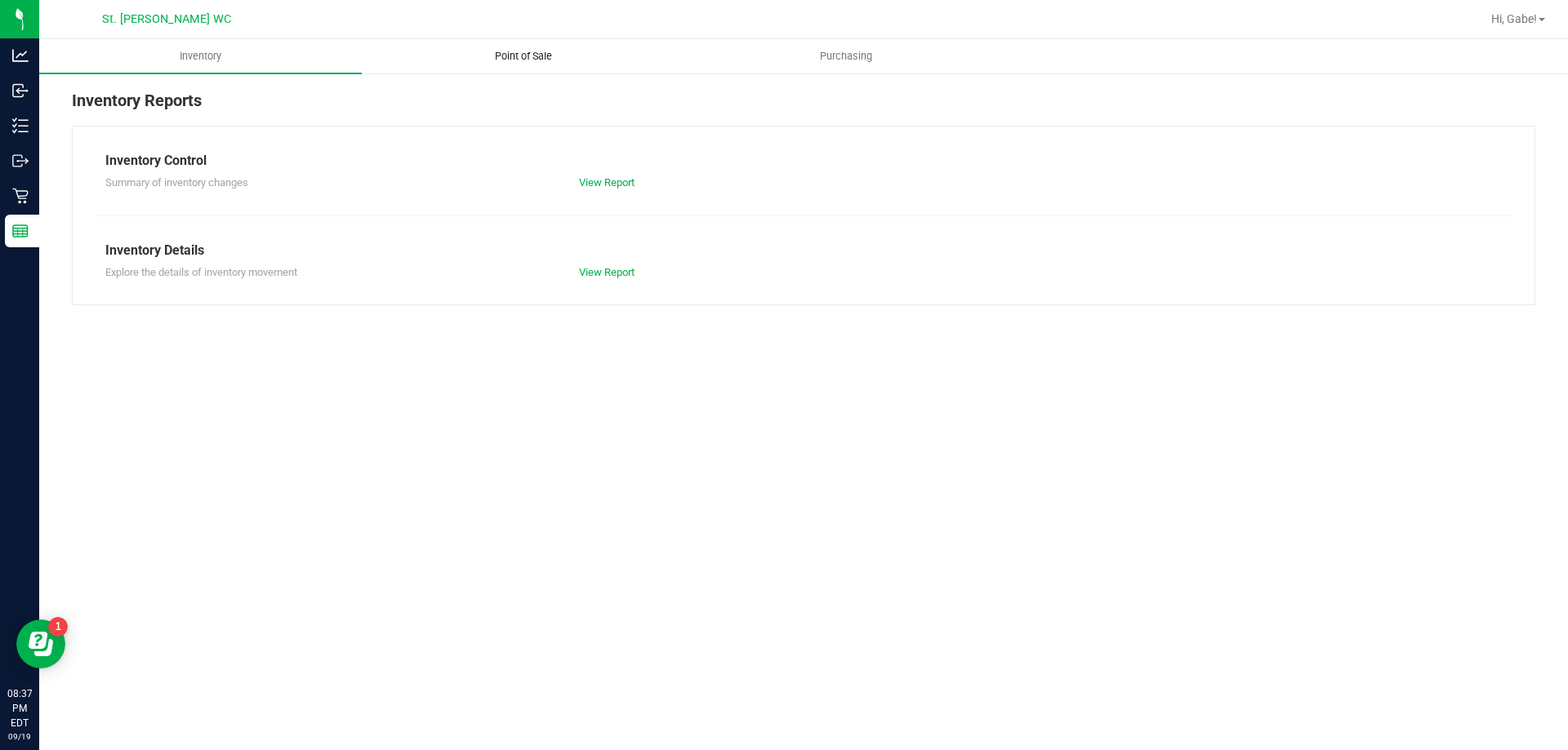
click at [545, 56] on span "Point of Sale" at bounding box center [523, 56] width 102 height 15
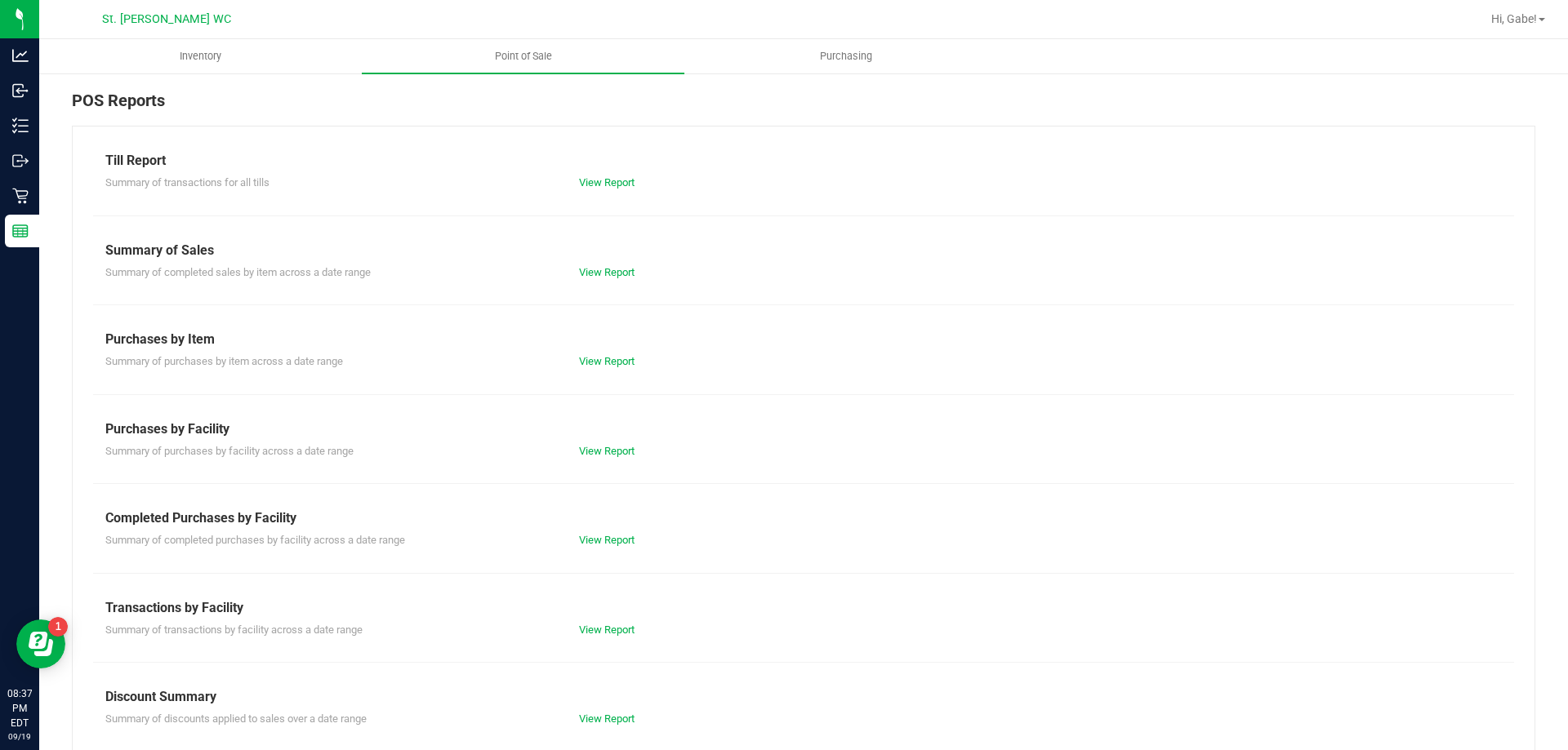
click at [629, 171] on div "Summary of transactions for all tills View Report" at bounding box center [804, 180] width 1421 height 20
click at [627, 175] on div "View Report" at bounding box center [804, 183] width 474 height 16
click at [622, 180] on link "View Report" at bounding box center [607, 182] width 56 height 12
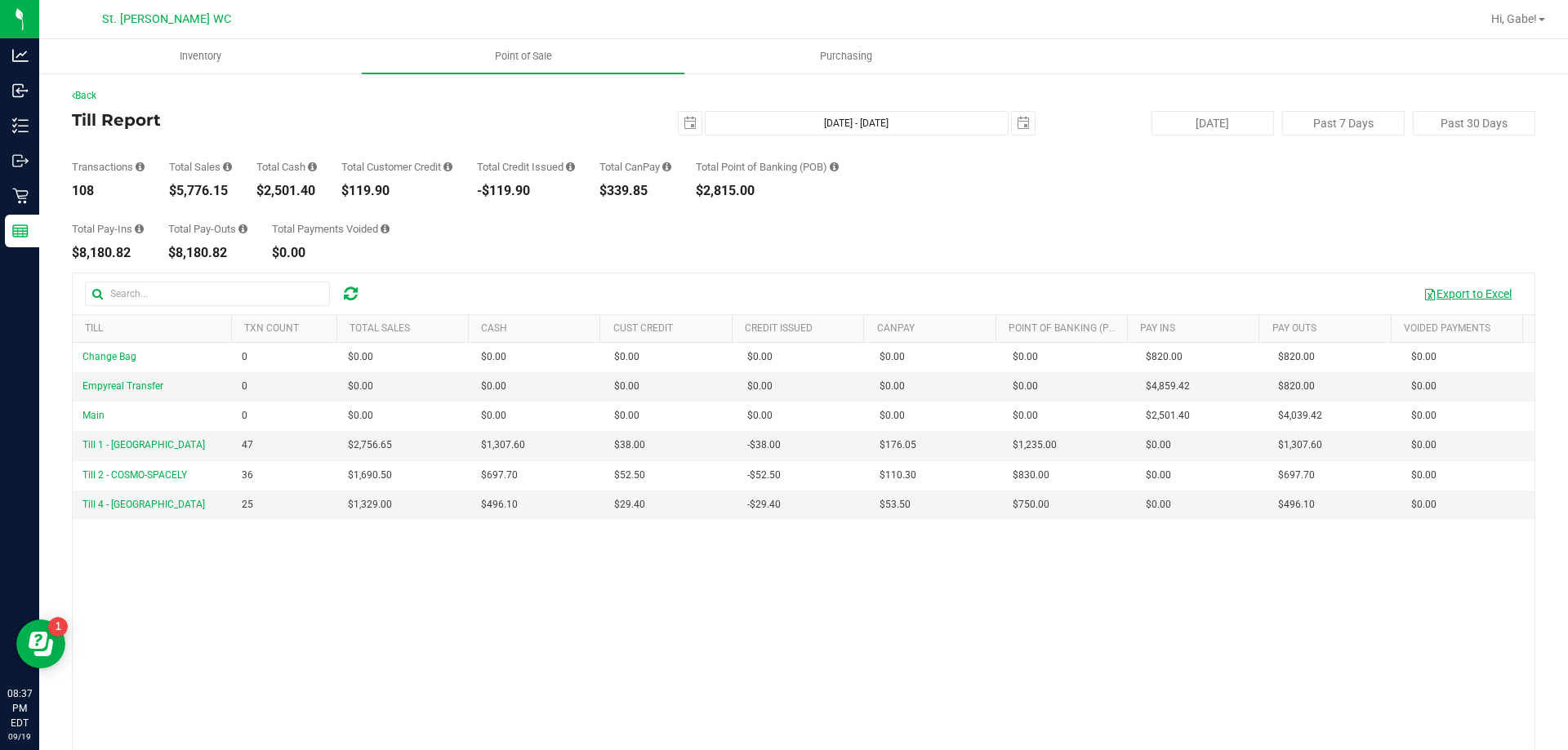
click at [1482, 294] on button "Export to Excel" at bounding box center [1468, 294] width 110 height 28
click at [1225, 126] on button "[DATE]" at bounding box center [1213, 124] width 123 height 25
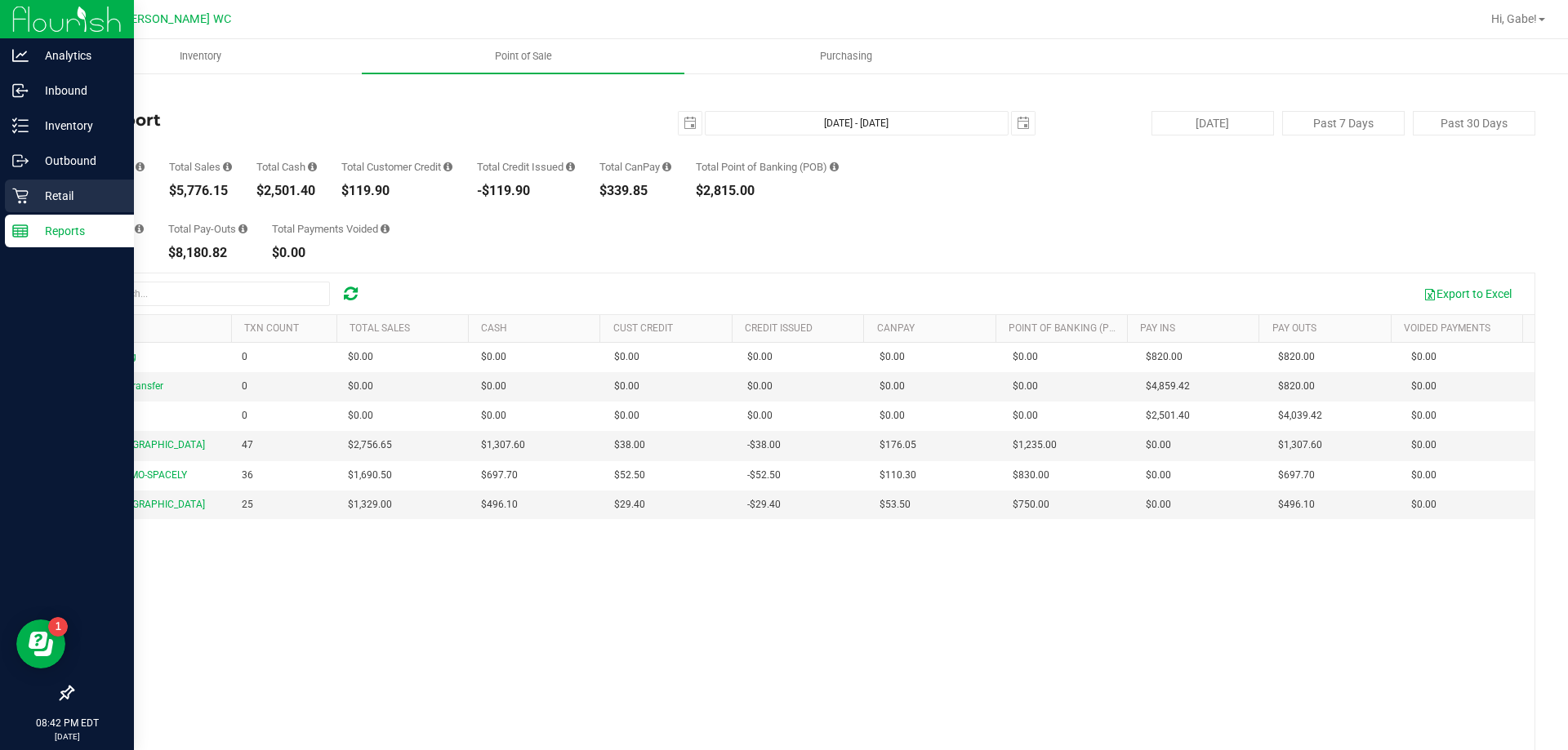
click at [86, 205] on p "Retail" at bounding box center [78, 196] width 98 height 20
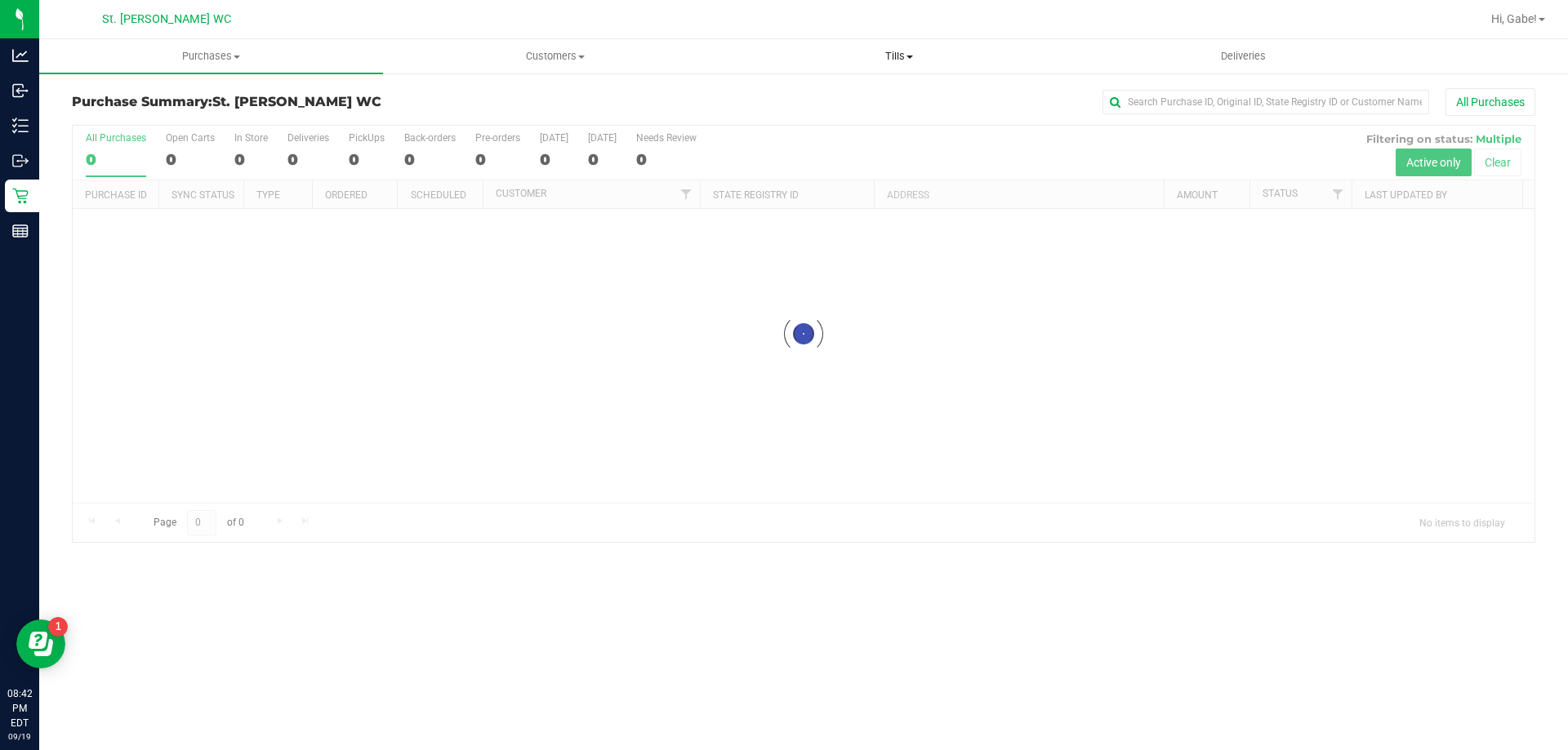
click at [936, 55] on span "Tills" at bounding box center [899, 56] width 342 height 15
click at [796, 98] on span "Manage tills" at bounding box center [782, 98] width 111 height 14
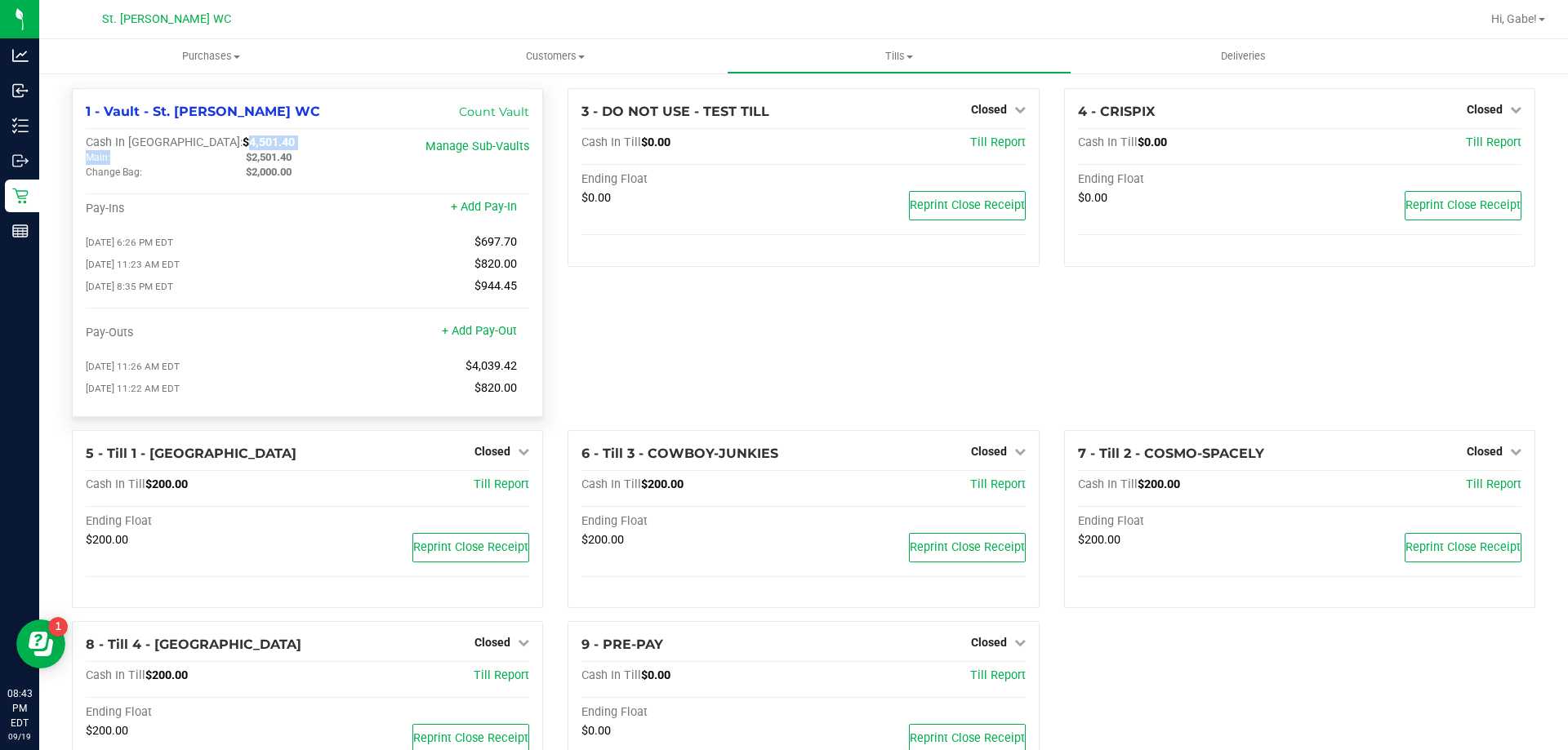
drag, startPoint x: 205, startPoint y: 151, endPoint x: 163, endPoint y: 144, distance: 42.6
click at [163, 144] on div "Cash In Vault: $4,501.40 Main: $2,501.40 Change Bag: $2,000.00" at bounding box center [233, 157] width 296 height 44
drag, startPoint x: 287, startPoint y: 143, endPoint x: 285, endPoint y: 153, distance: 10.2
click at [284, 145] on div "Cash In Vault: $4,501.40" at bounding box center [233, 142] width 296 height 15
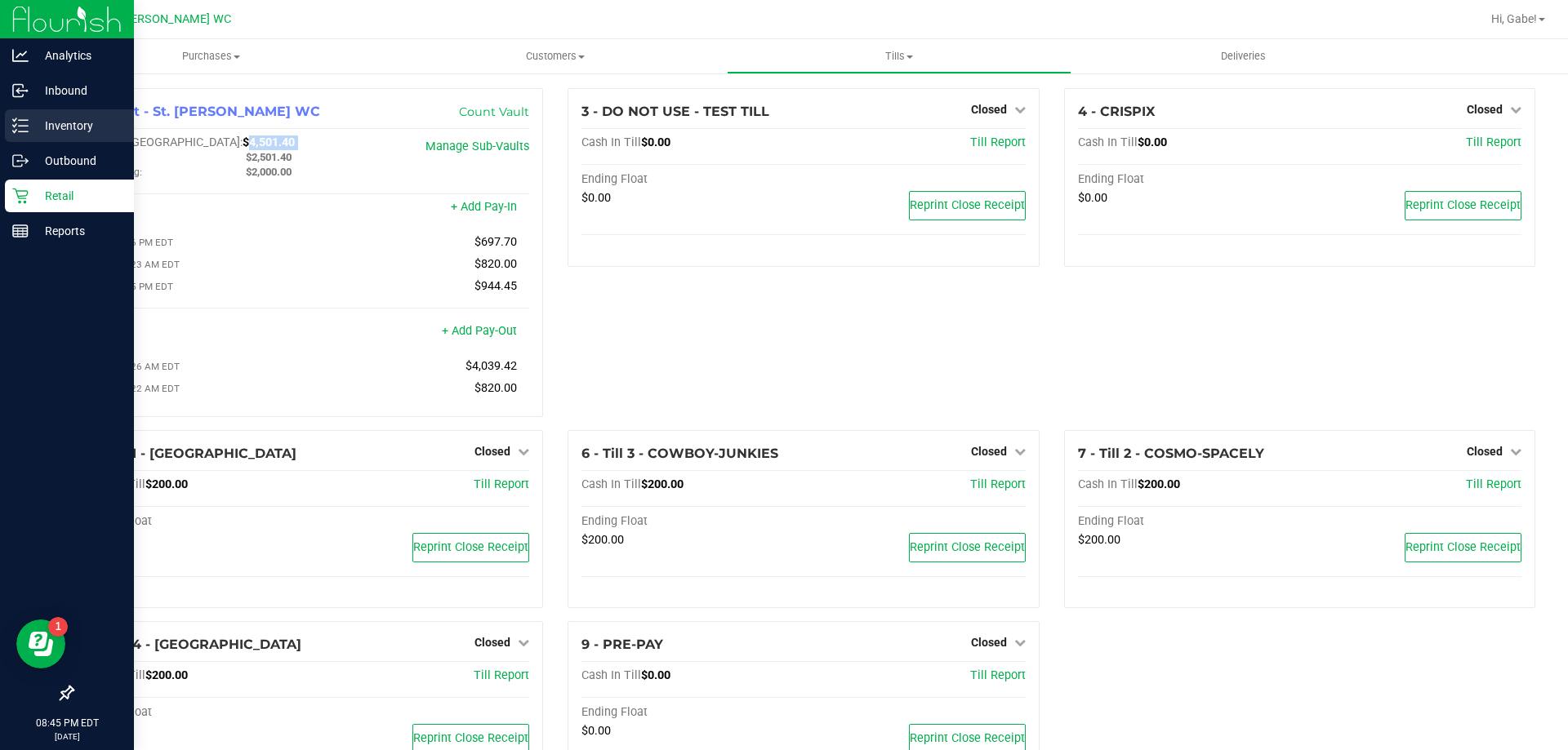
click at [76, 123] on p "Inventory" at bounding box center [78, 126] width 98 height 20
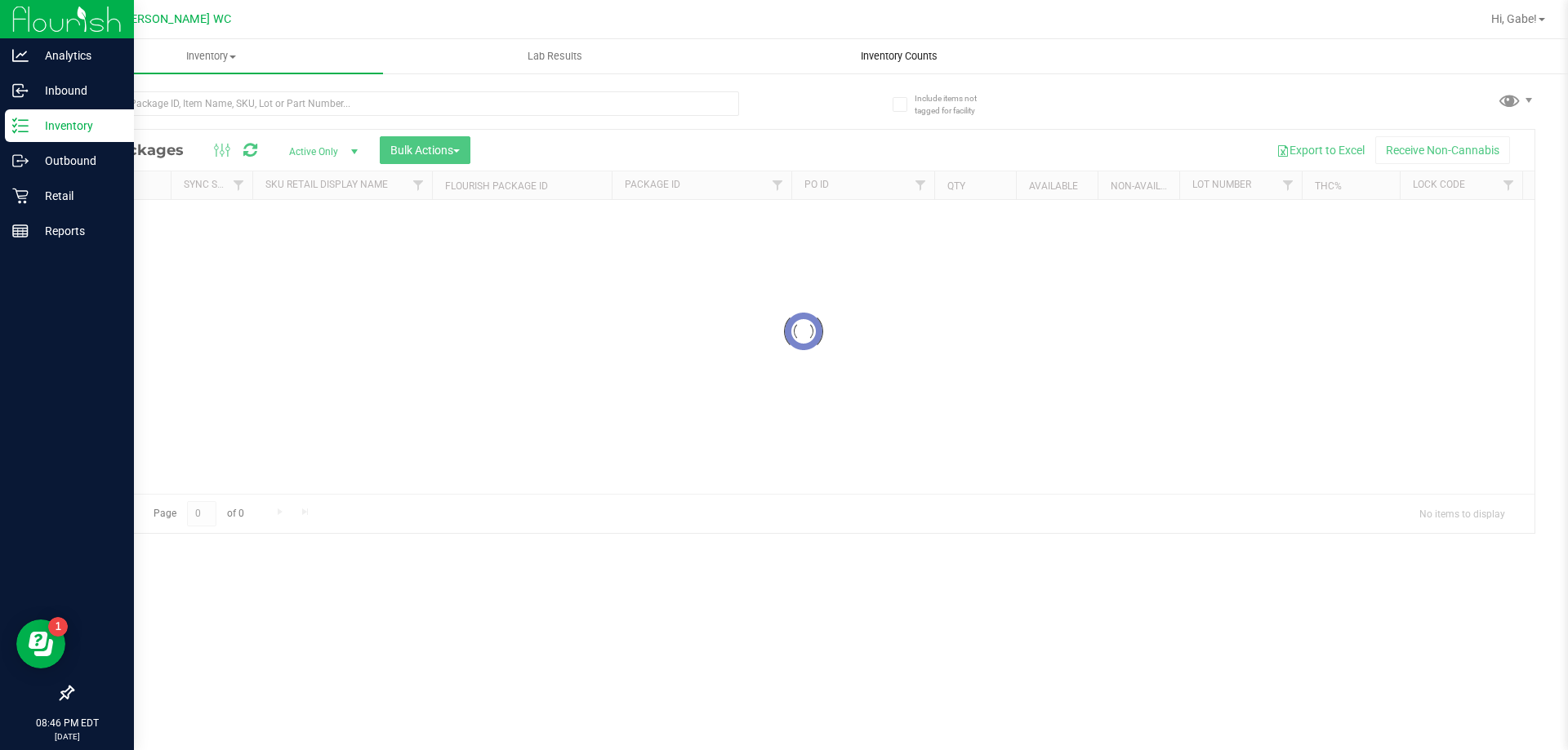
click at [870, 53] on span "Inventory Counts" at bounding box center [900, 56] width 121 height 15
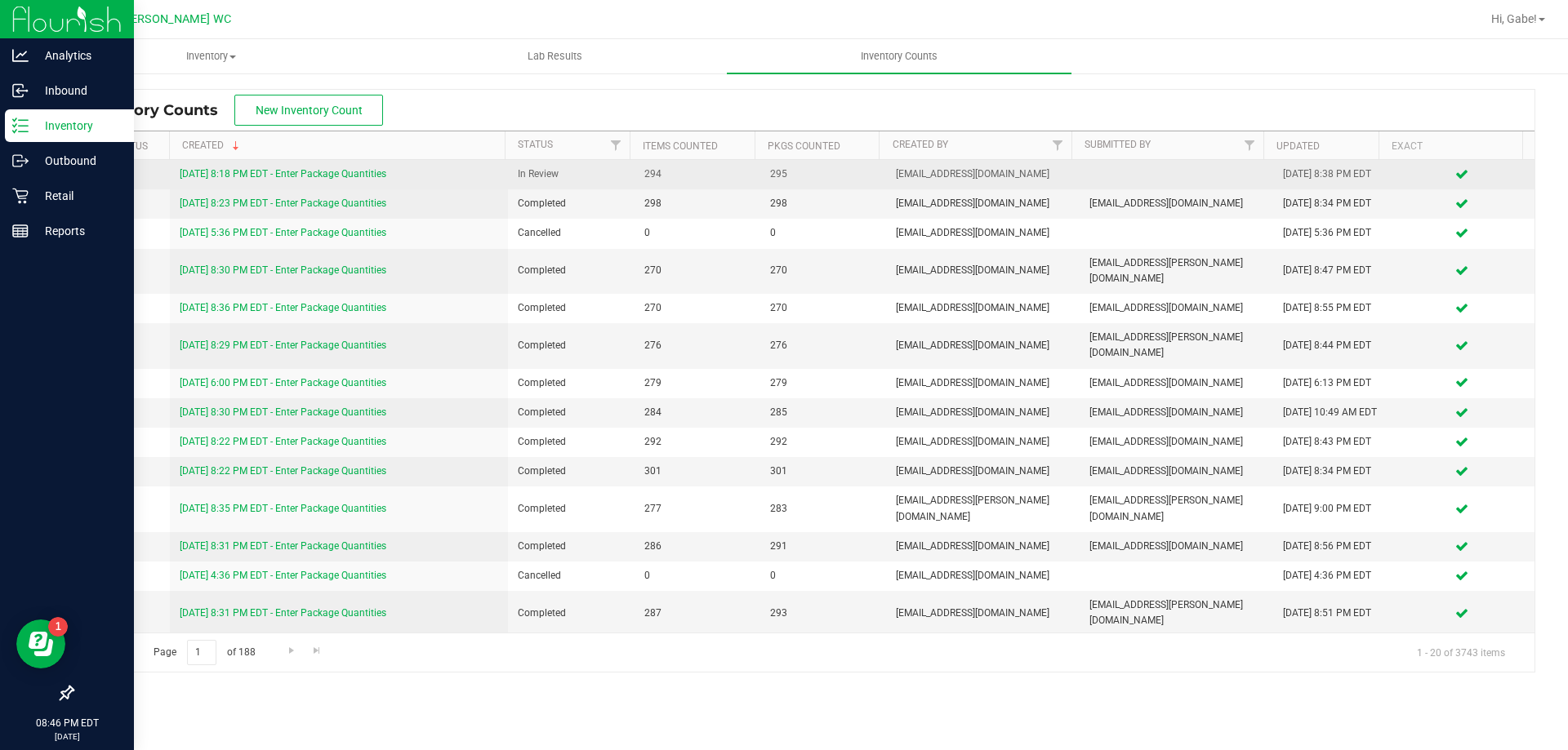
click at [302, 173] on link "[DATE] 8:18 PM EDT - Enter Package Quantities" at bounding box center [283, 174] width 206 height 11
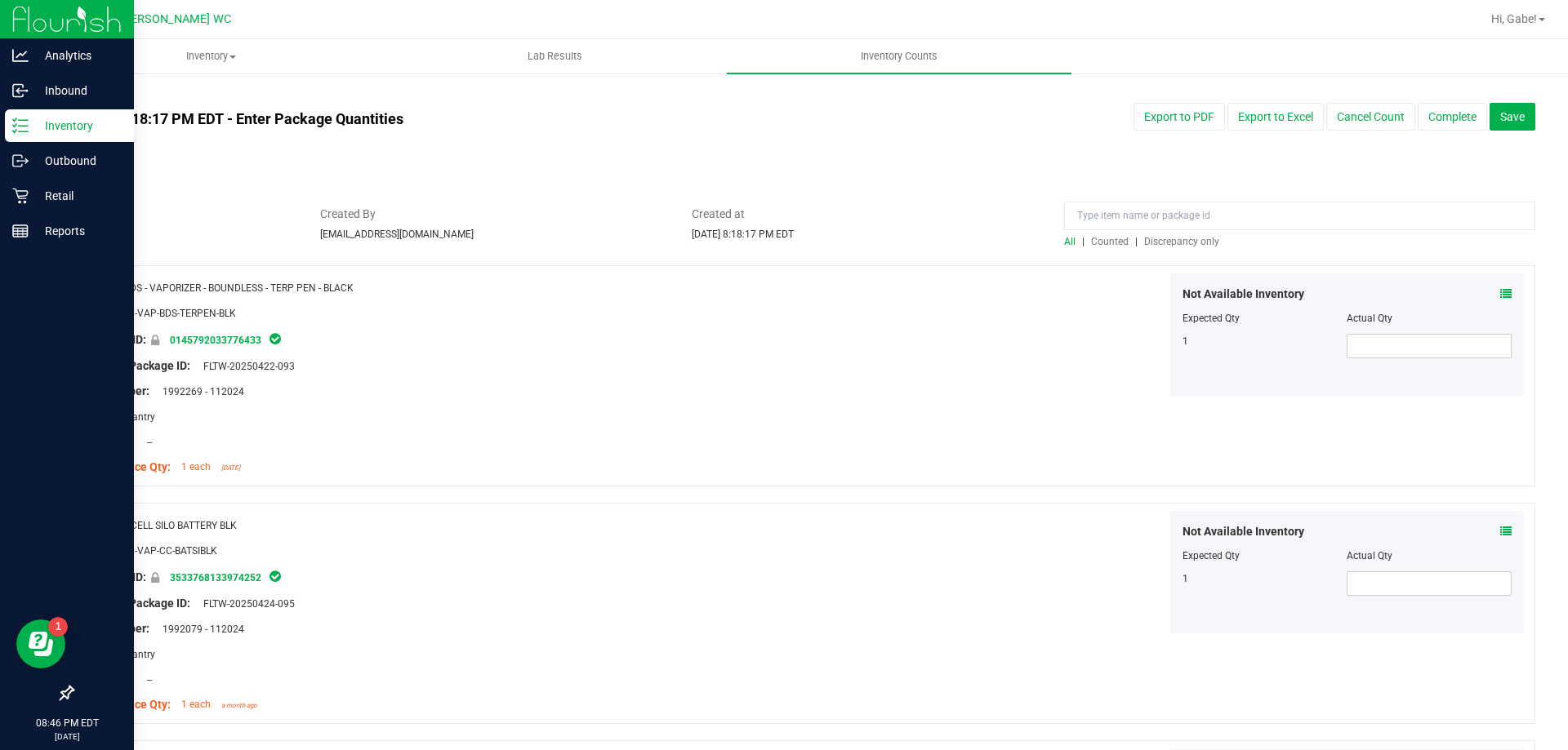
click at [1186, 244] on span "Discrepancy only" at bounding box center [1182, 242] width 75 height 11
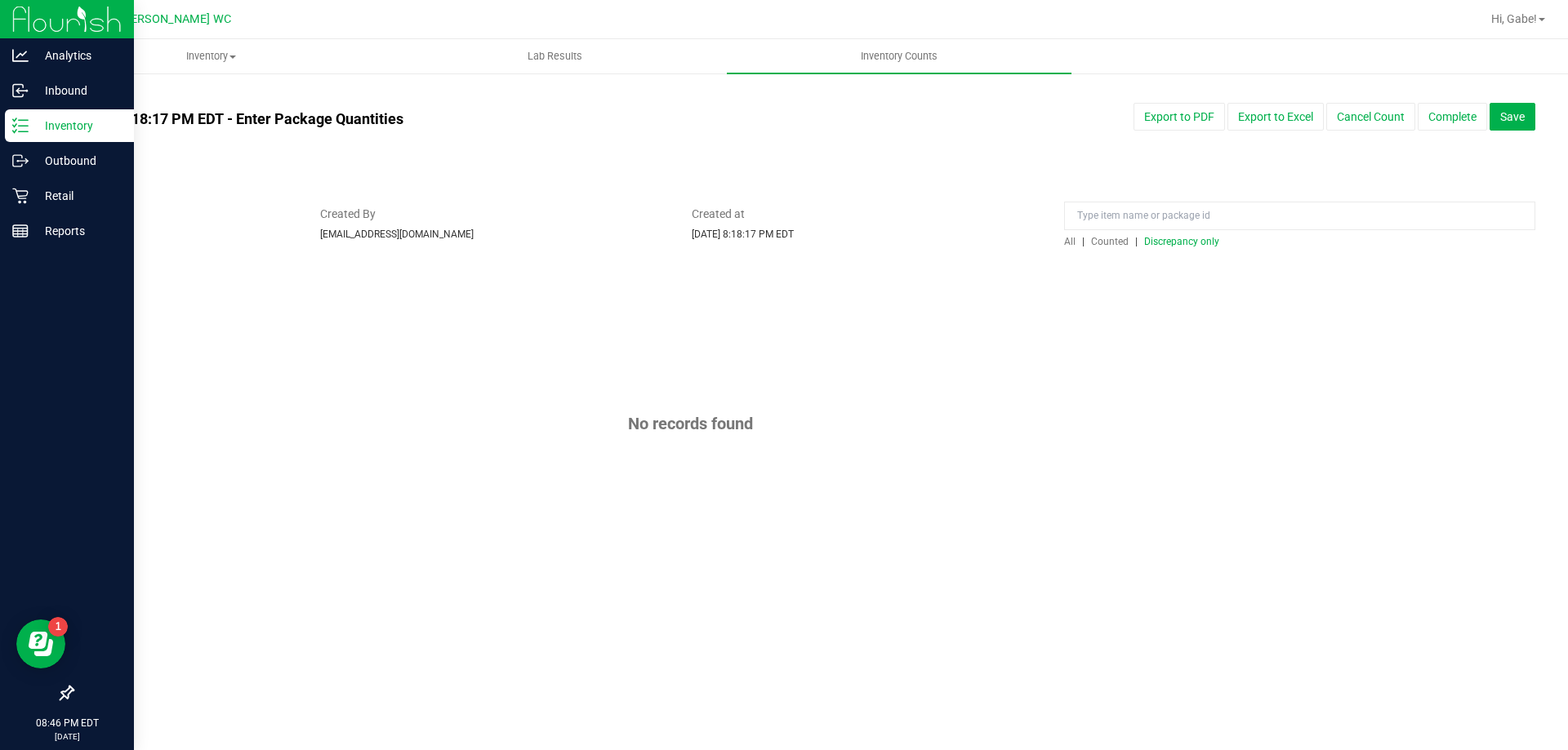
click at [1063, 246] on div "All | Counted | Discrepancy only" at bounding box center [1299, 227] width 496 height 43
click at [1093, 241] on span "Counted" at bounding box center [1110, 242] width 38 height 11
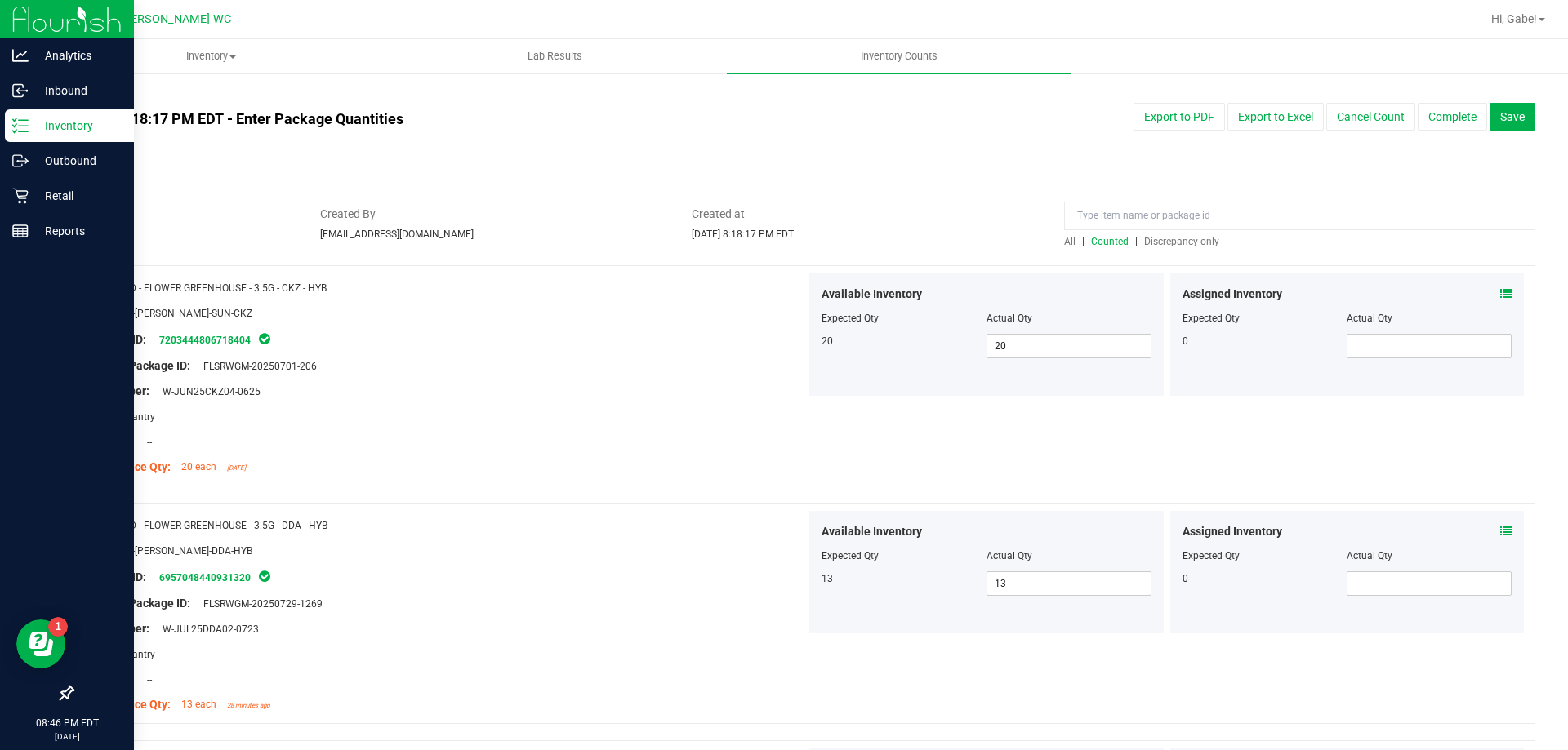
click at [1064, 243] on span "All" at bounding box center [1070, 242] width 11 height 11
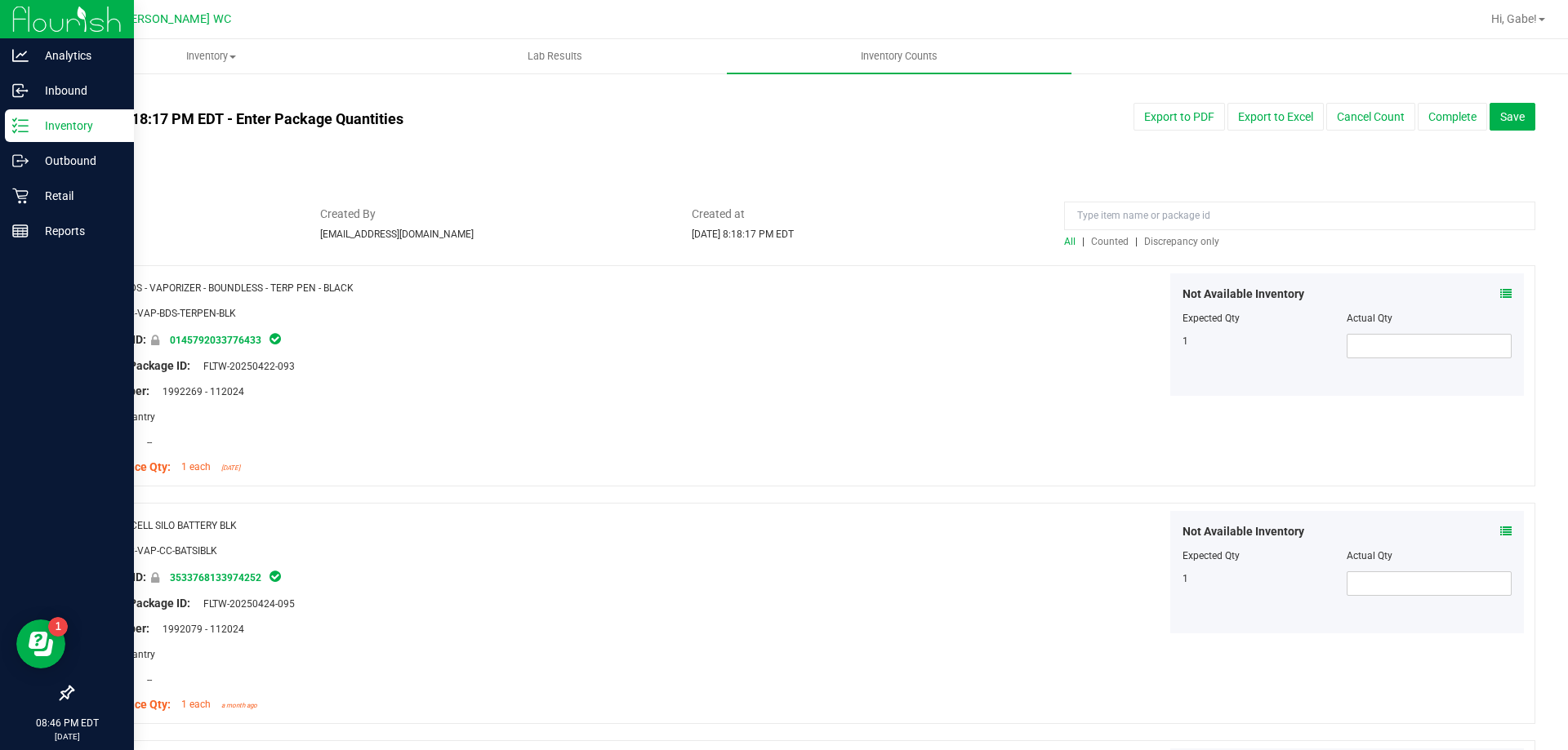
click at [93, 94] on link "All counts" at bounding box center [99, 96] width 54 height 11
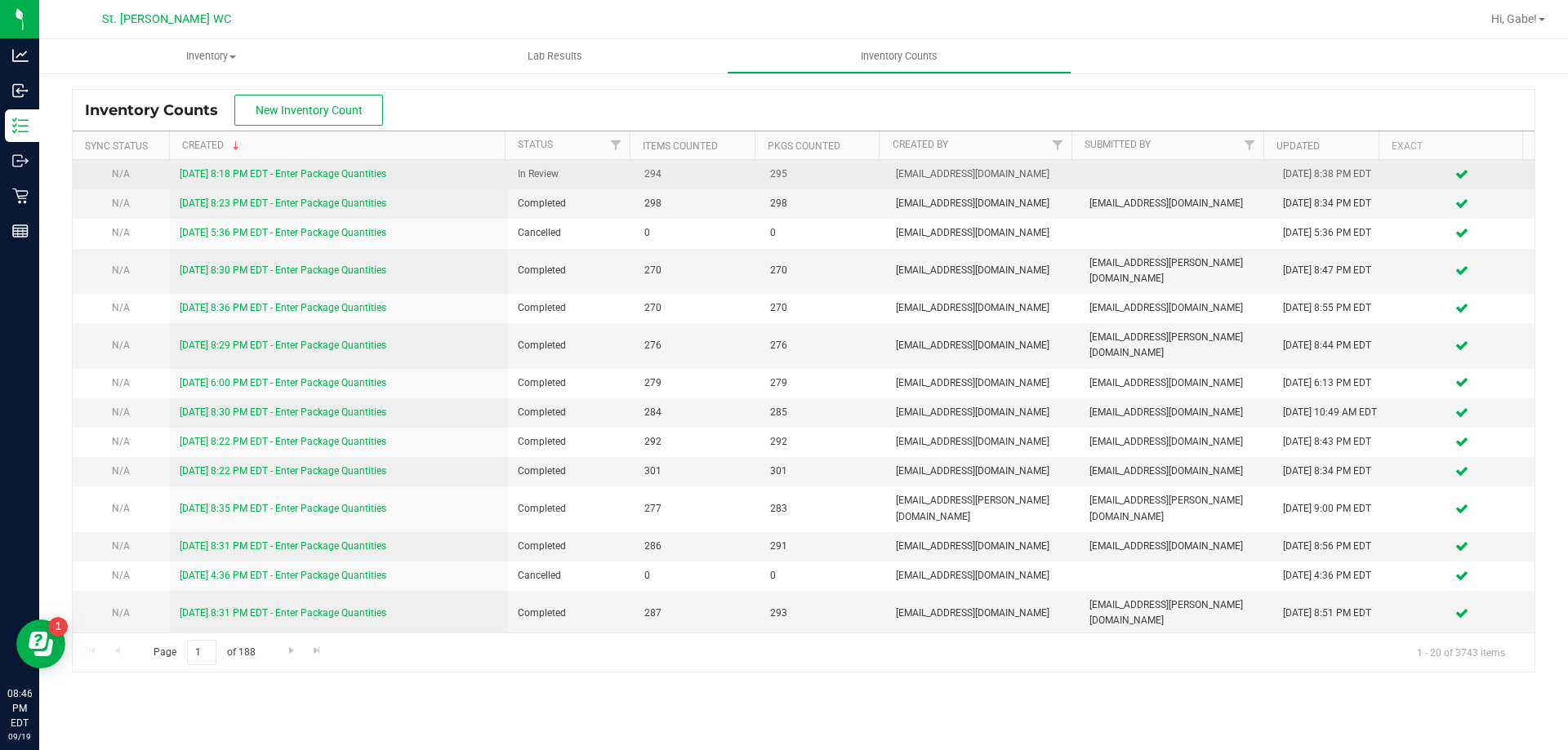
click at [236, 174] on link "[DATE] 8:18 PM EDT - Enter Package Quantities" at bounding box center [283, 174] width 206 height 11
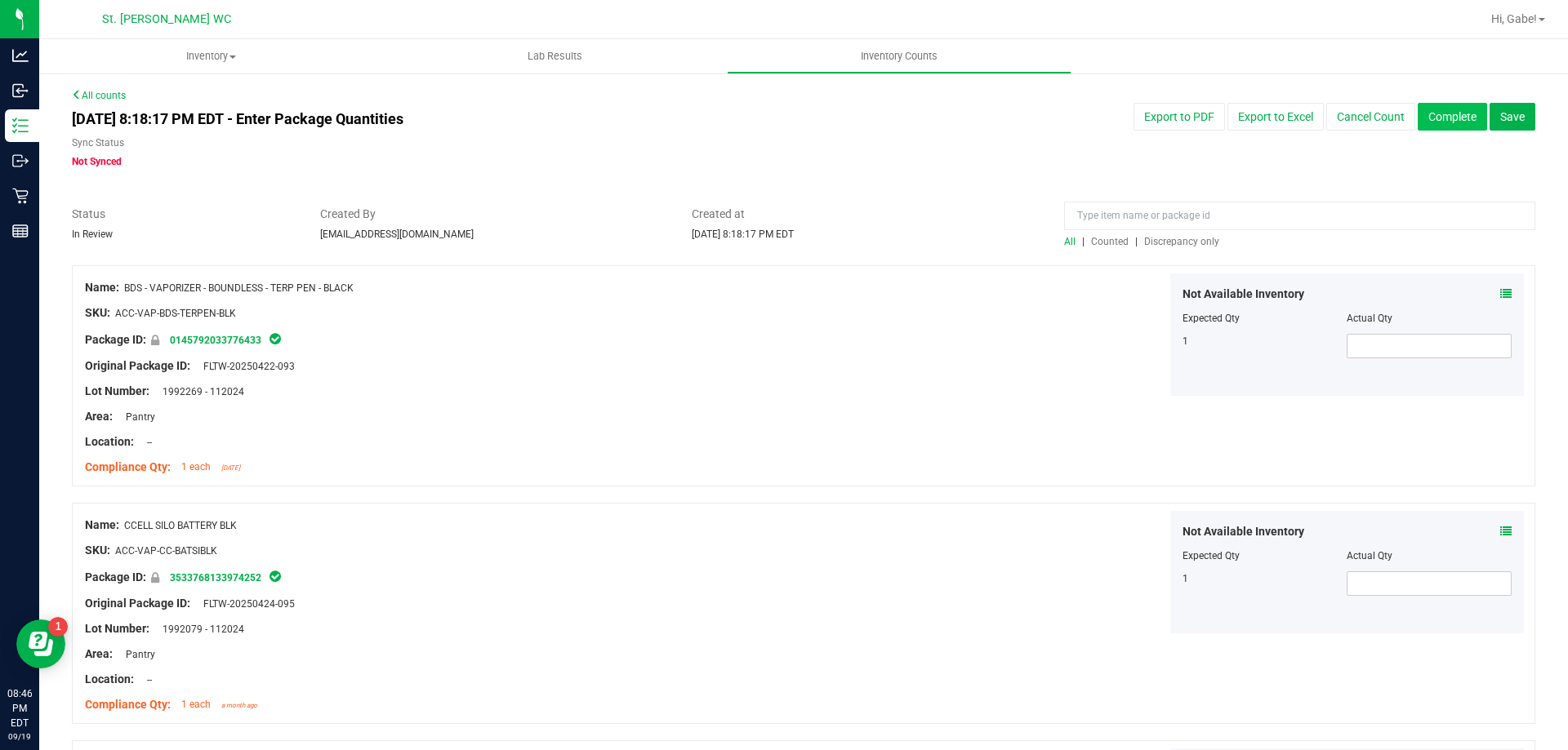
click at [1447, 115] on button "Complete" at bounding box center [1452, 117] width 70 height 28
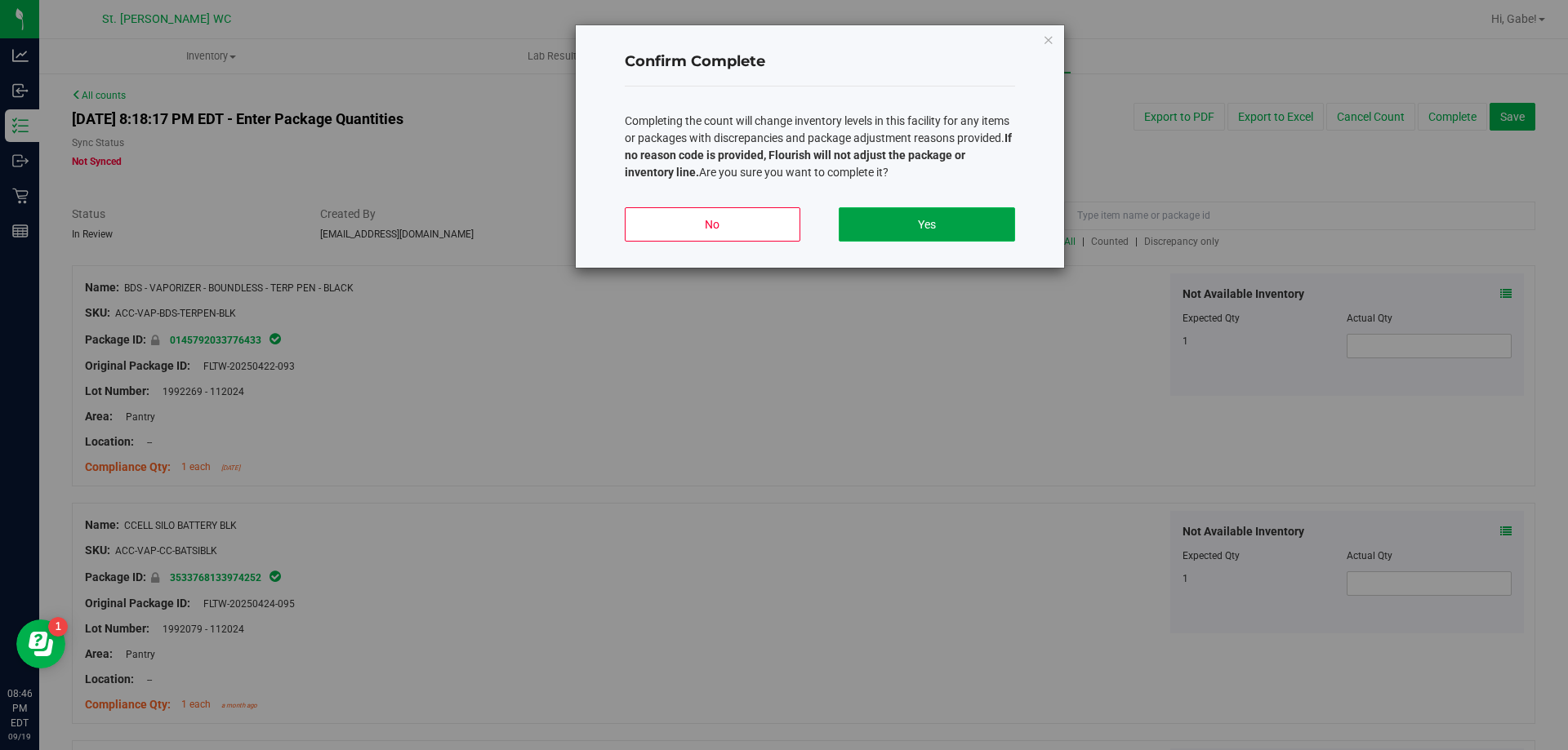
click at [957, 214] on button "Yes" at bounding box center [927, 224] width 175 height 34
